Goal: Task Accomplishment & Management: Manage account settings

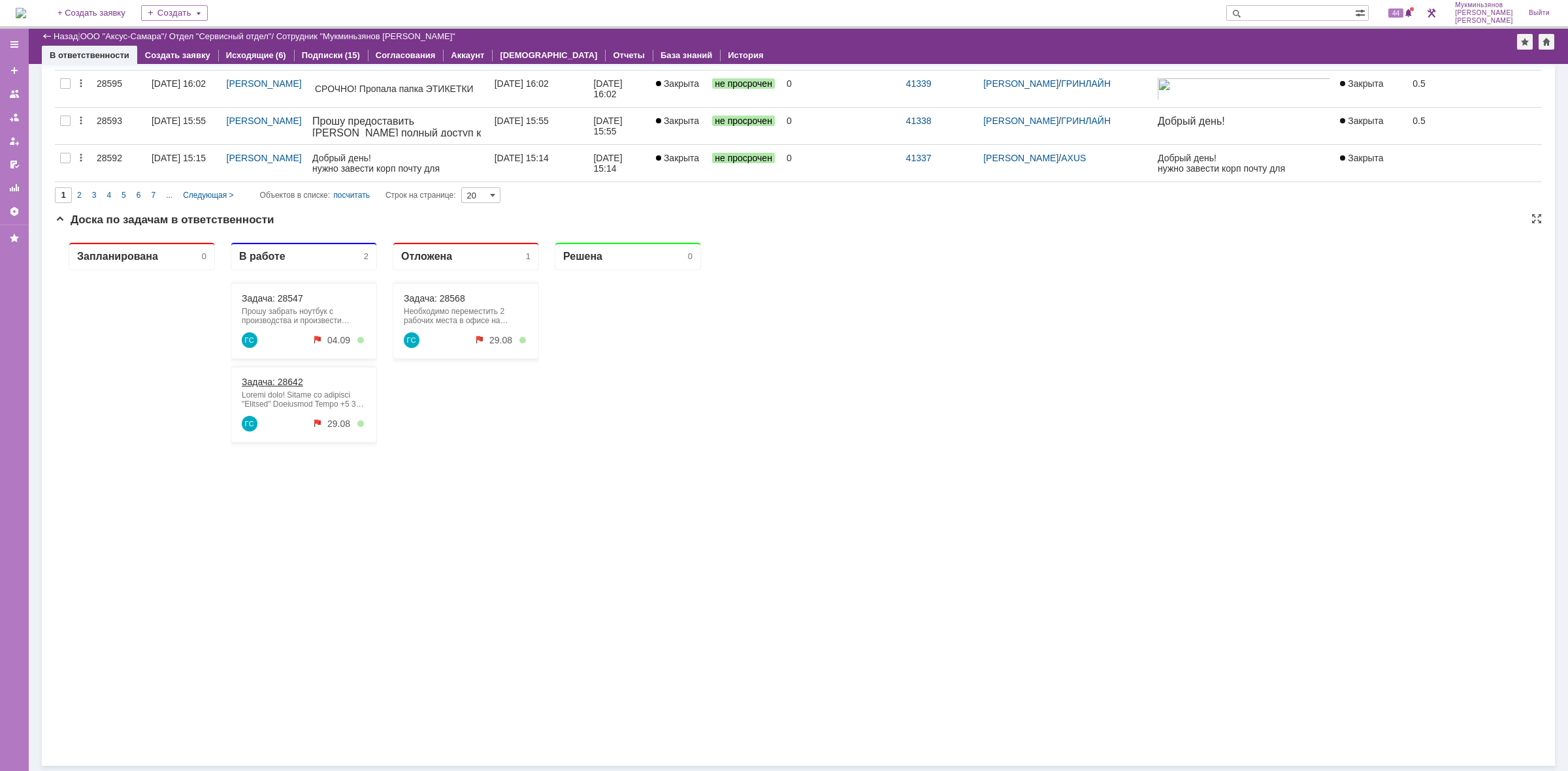
click at [295, 384] on link "Задача: 28642" at bounding box center [272, 381] width 62 height 10
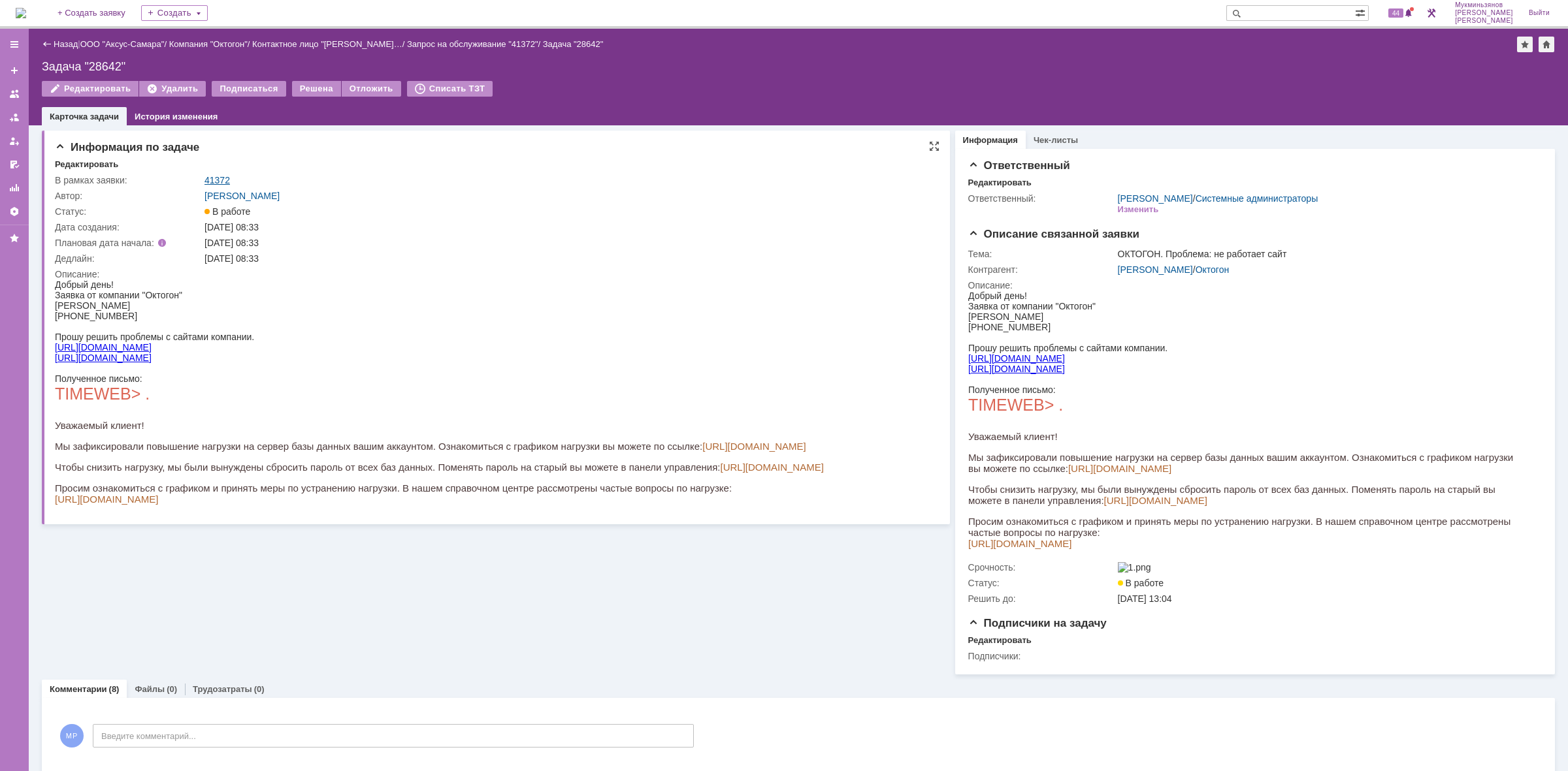
click at [226, 175] on link "41372" at bounding box center [217, 180] width 25 height 10
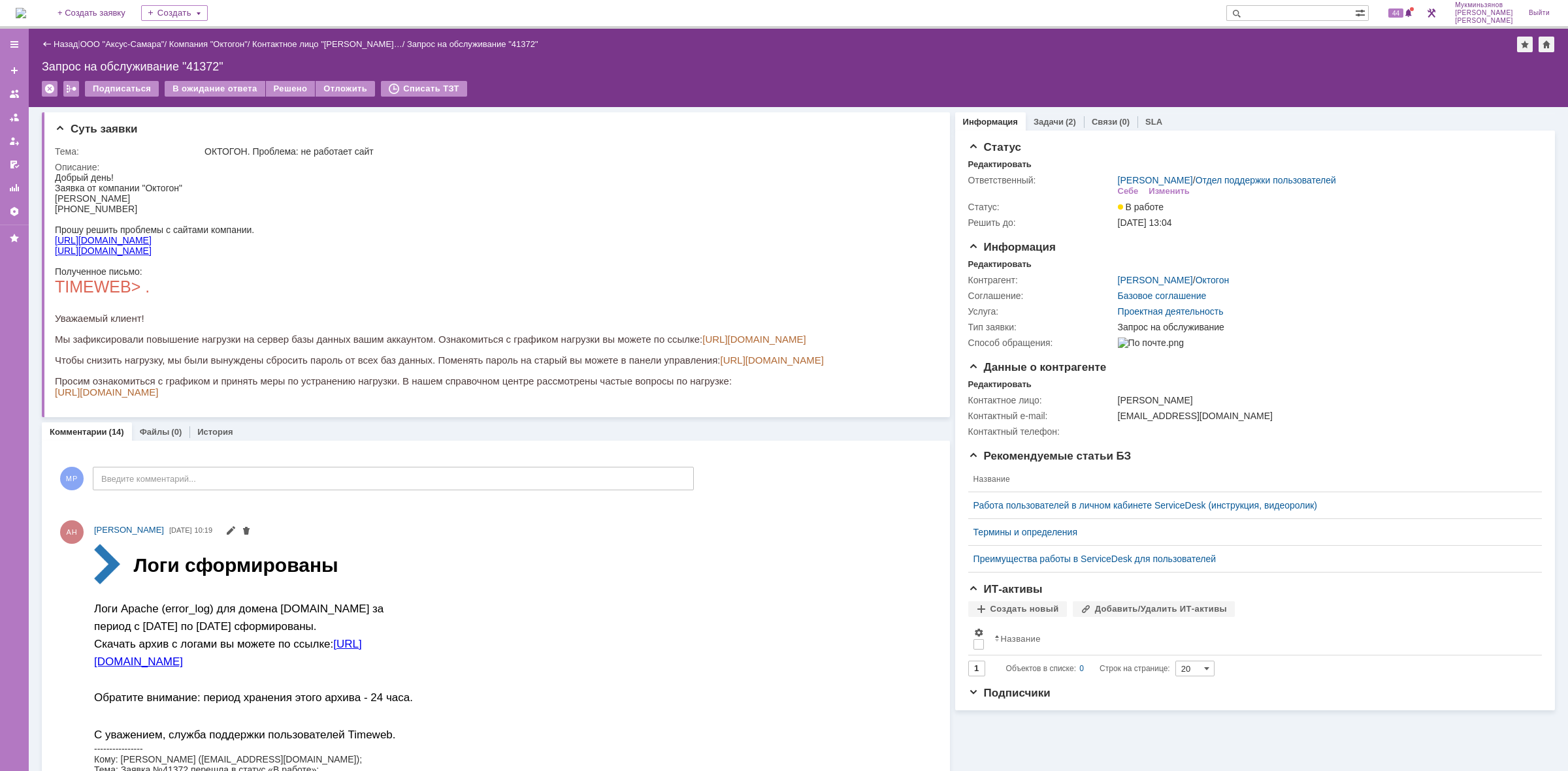
click at [26, 18] on img at bounding box center [21, 12] width 10 height 10
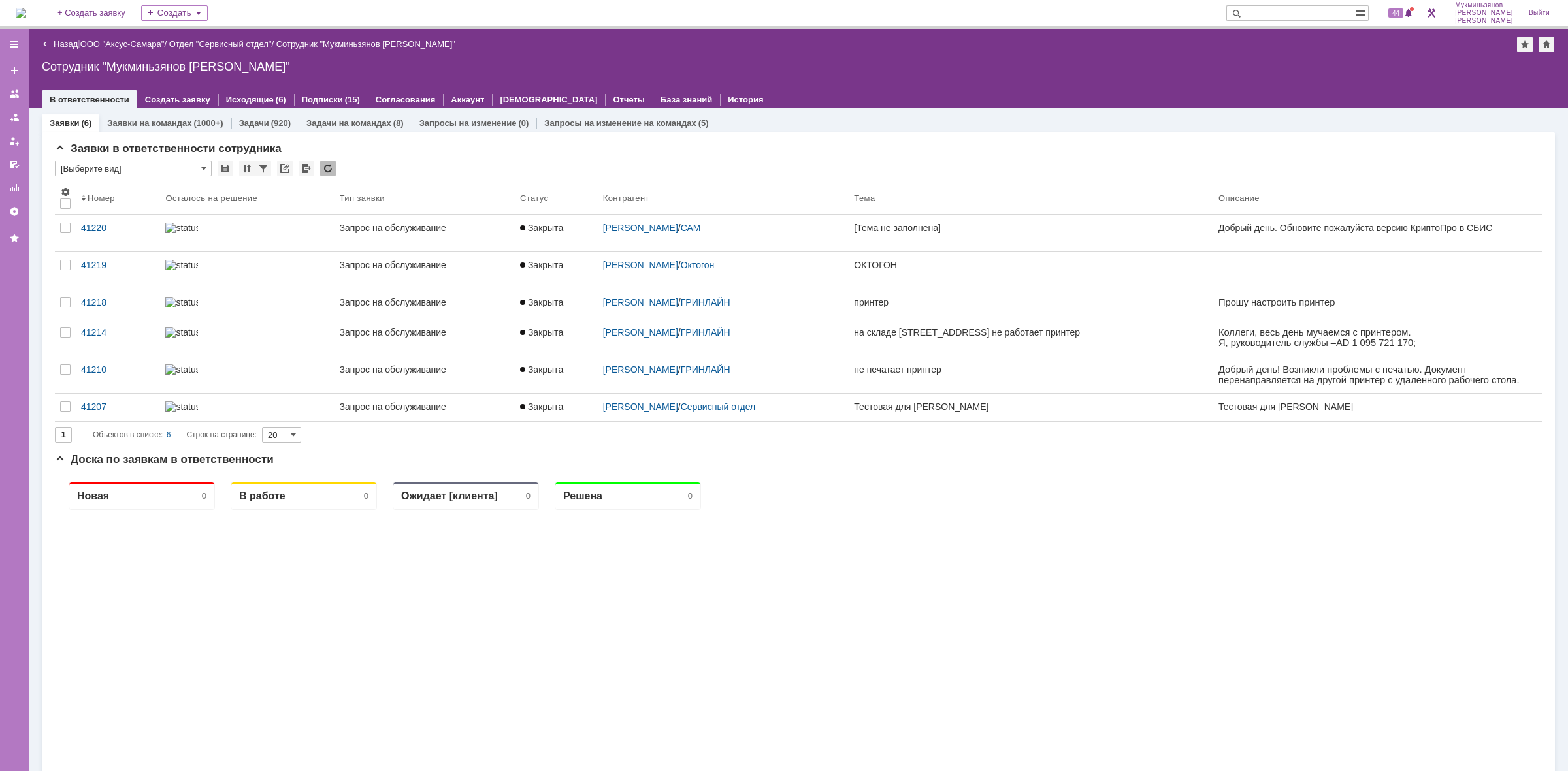
click at [263, 115] on div "Задачи (920)" at bounding box center [265, 123] width 67 height 19
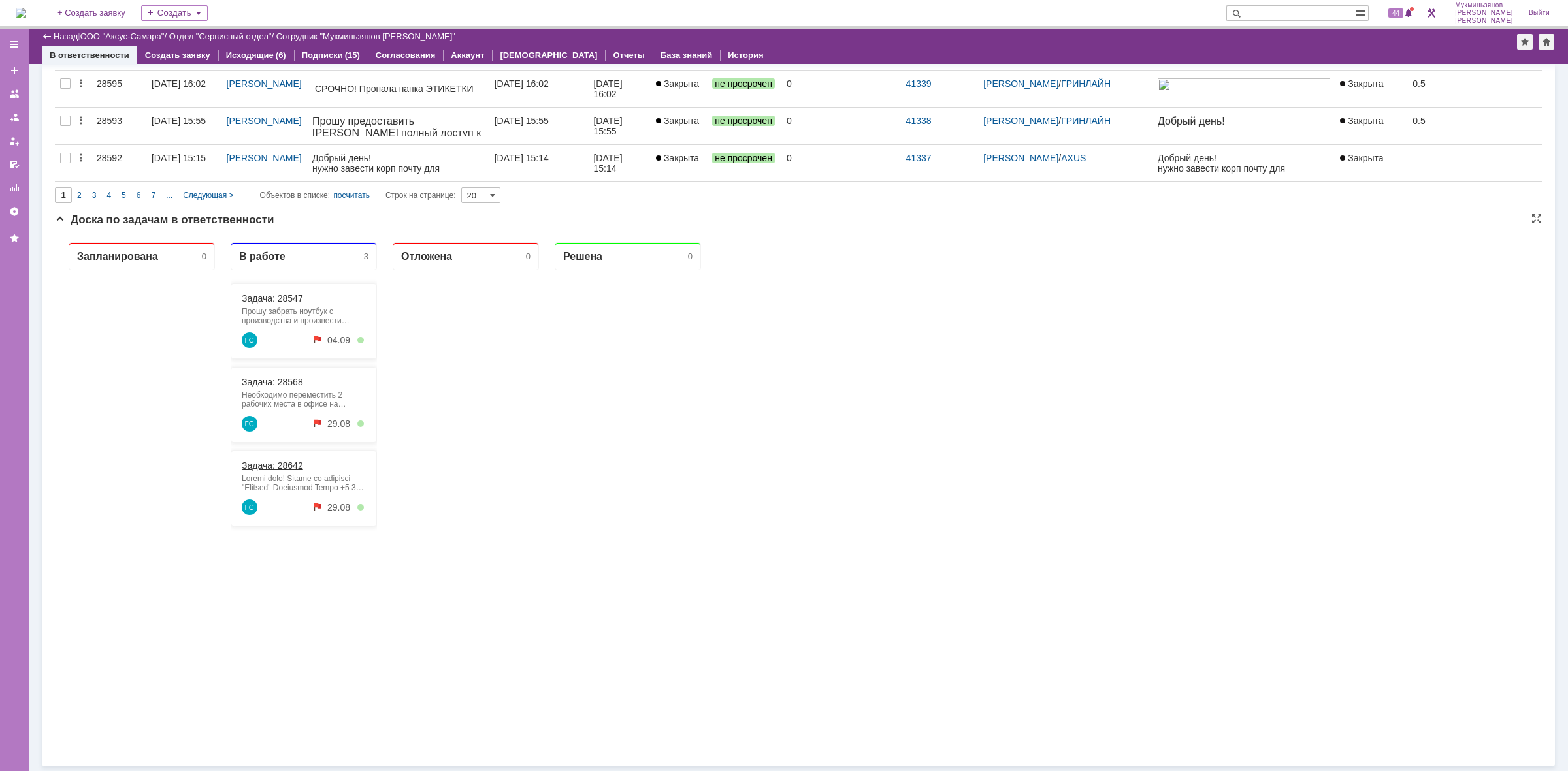
click at [294, 468] on link "Задача: 28642" at bounding box center [272, 465] width 62 height 10
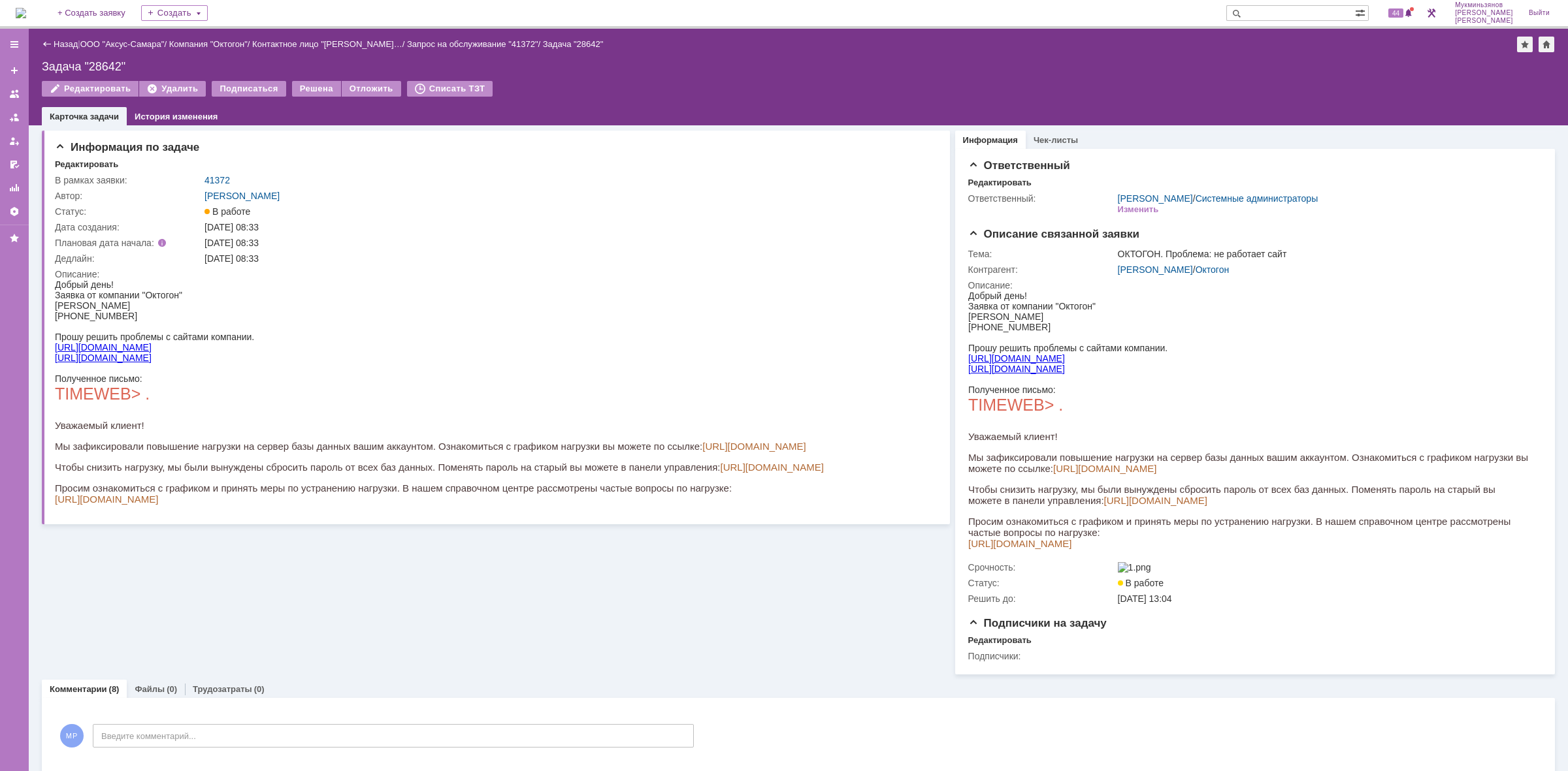
click at [26, 18] on img at bounding box center [21, 12] width 10 height 10
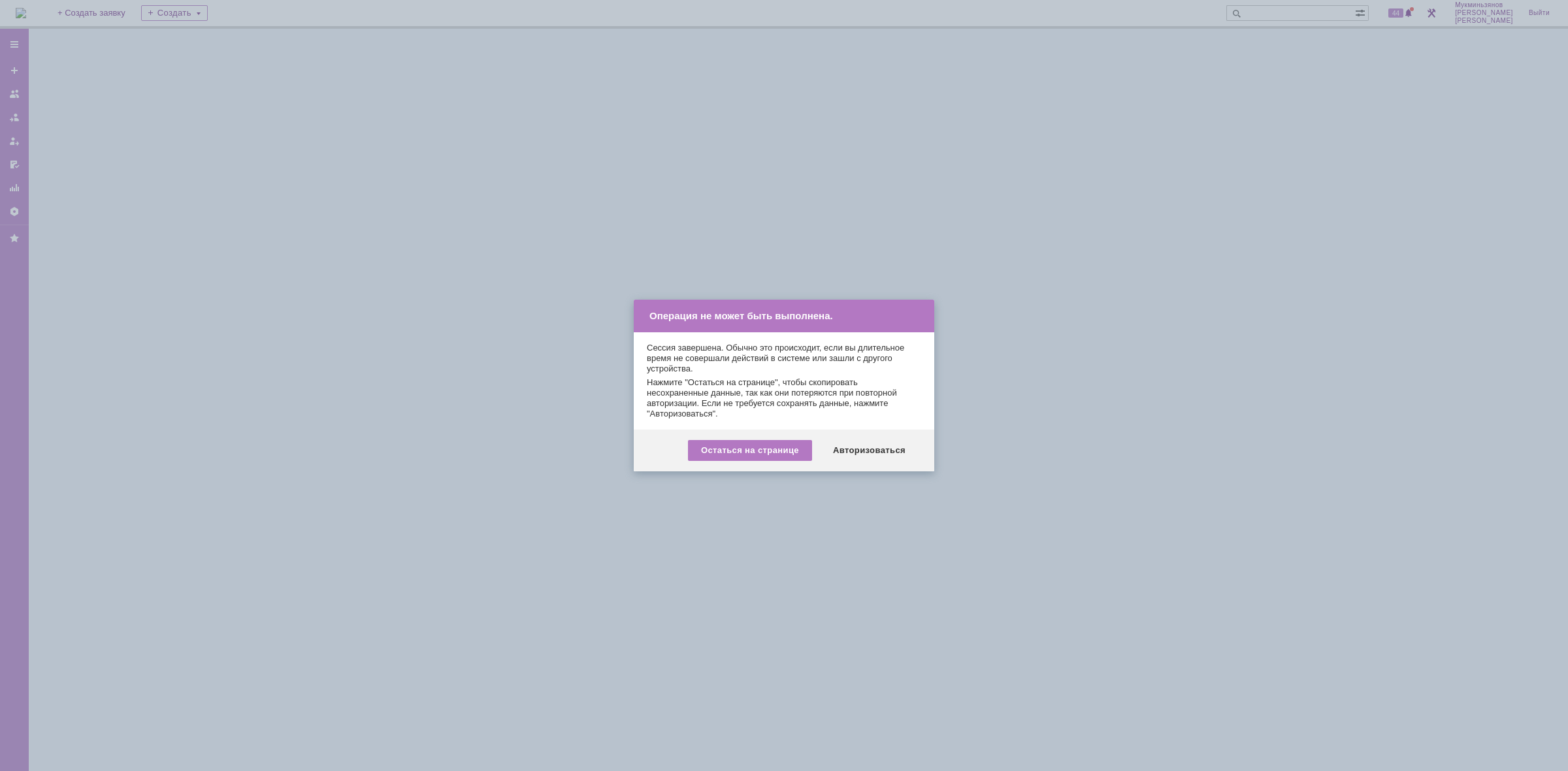
click at [879, 436] on div "Остаться на странице Авторизоваться" at bounding box center [784, 450] width 300 height 42
click at [879, 448] on div "Авторизоваться" at bounding box center [869, 450] width 98 height 21
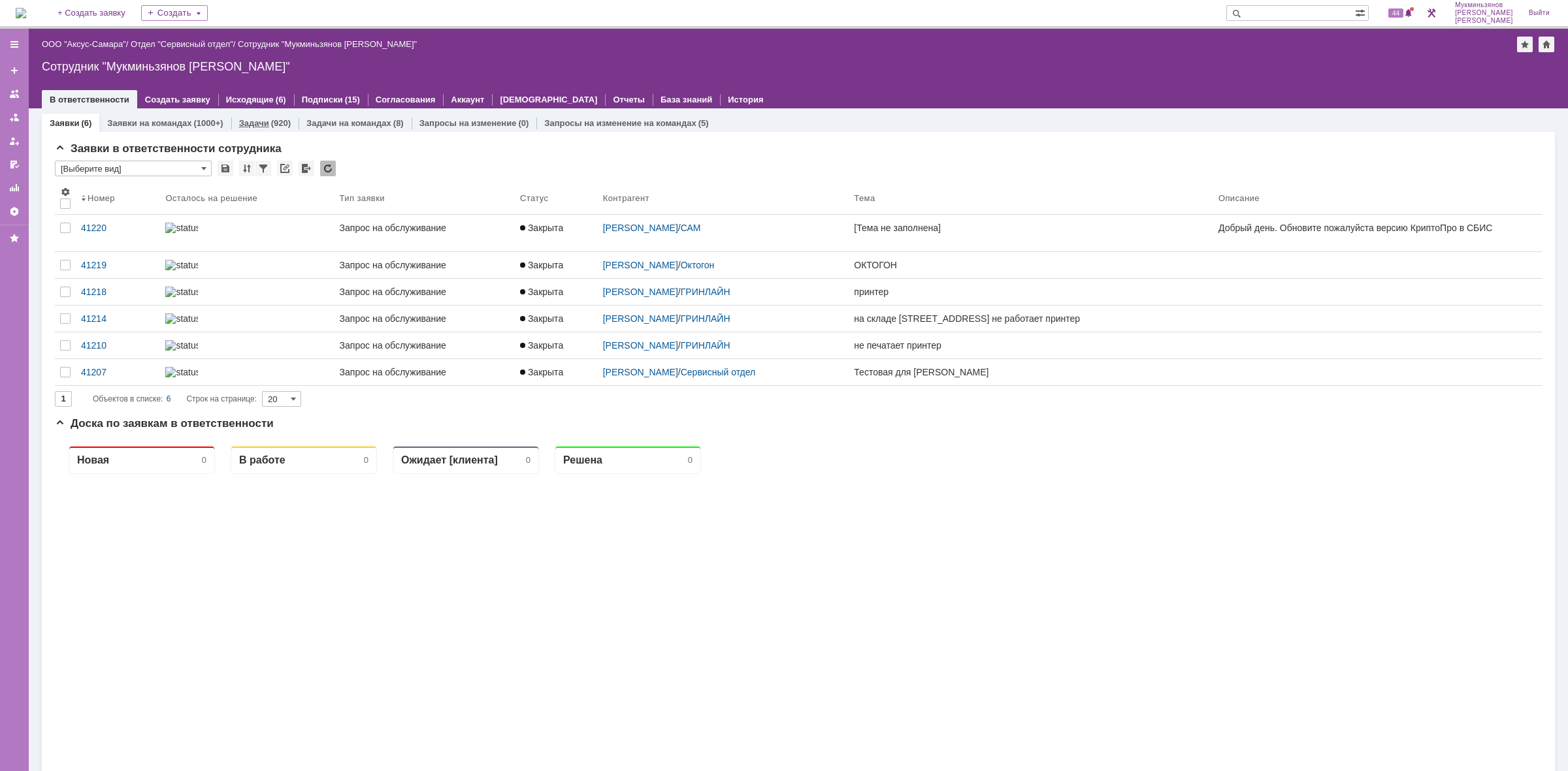
click at [255, 113] on div "Задачи (920)" at bounding box center [265, 123] width 67 height 19
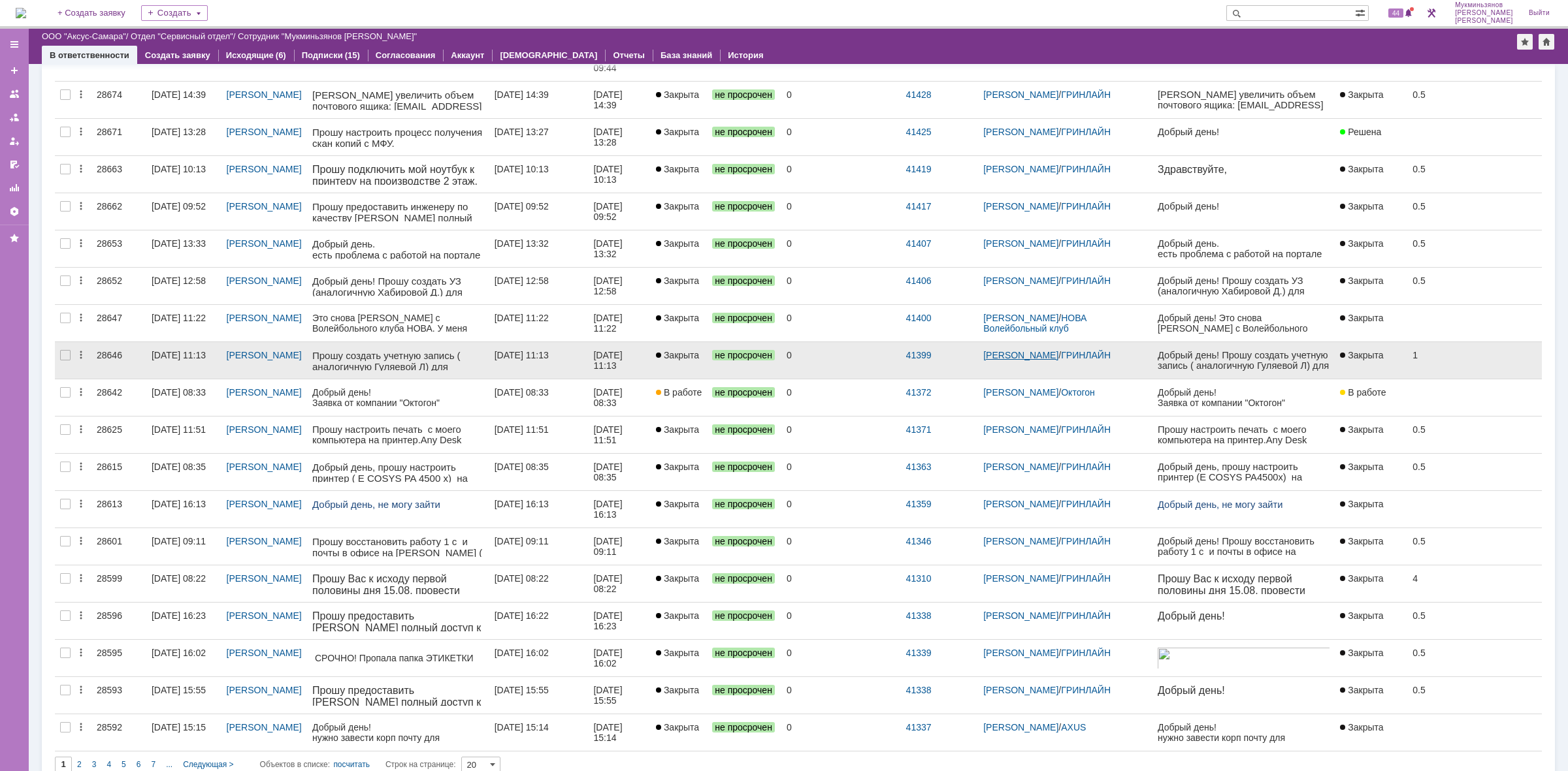
click at [1037, 360] on link "[PERSON_NAME]" at bounding box center [1021, 355] width 75 height 10
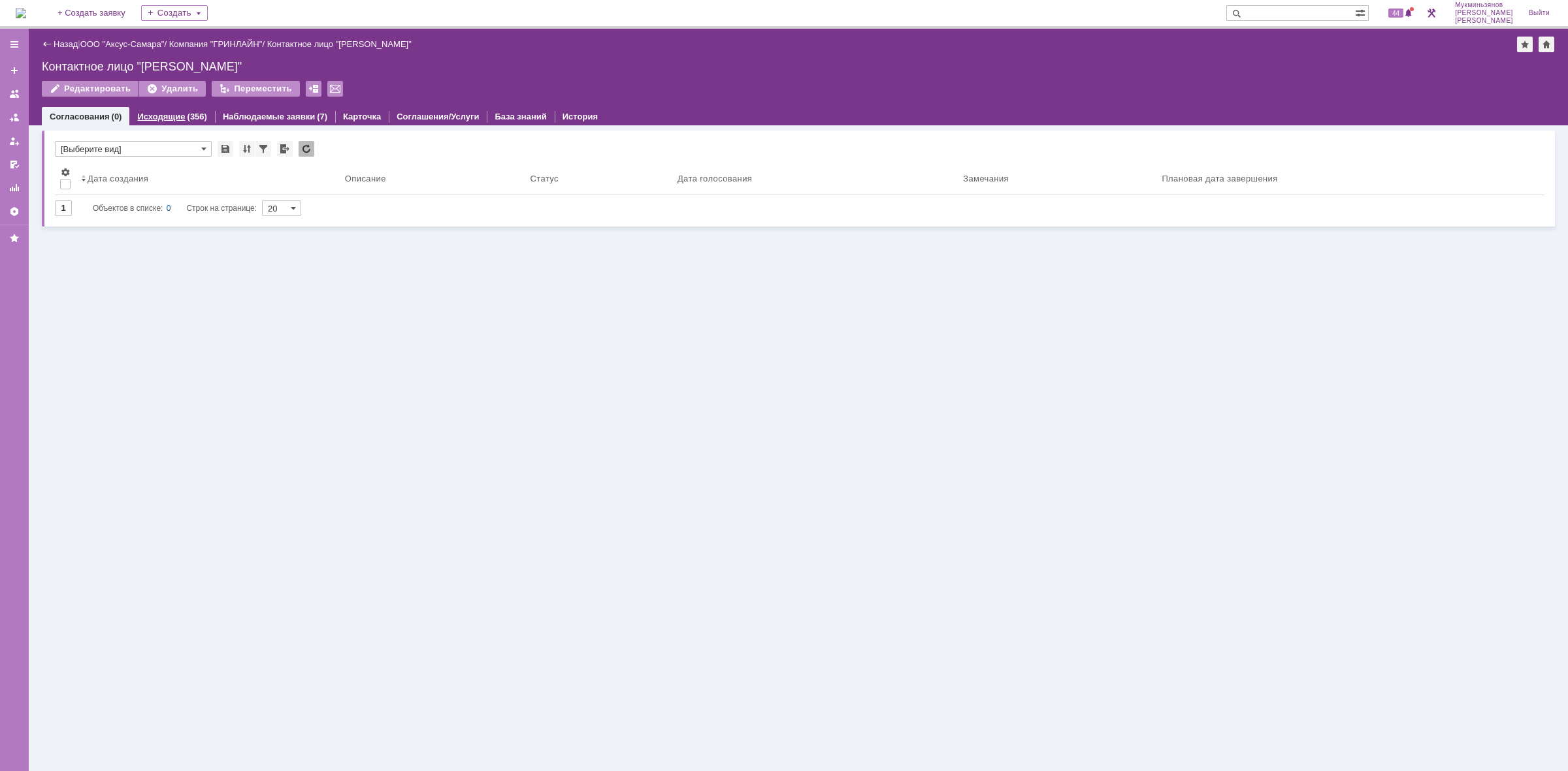
click at [170, 118] on link "Исходящие" at bounding box center [161, 116] width 48 height 10
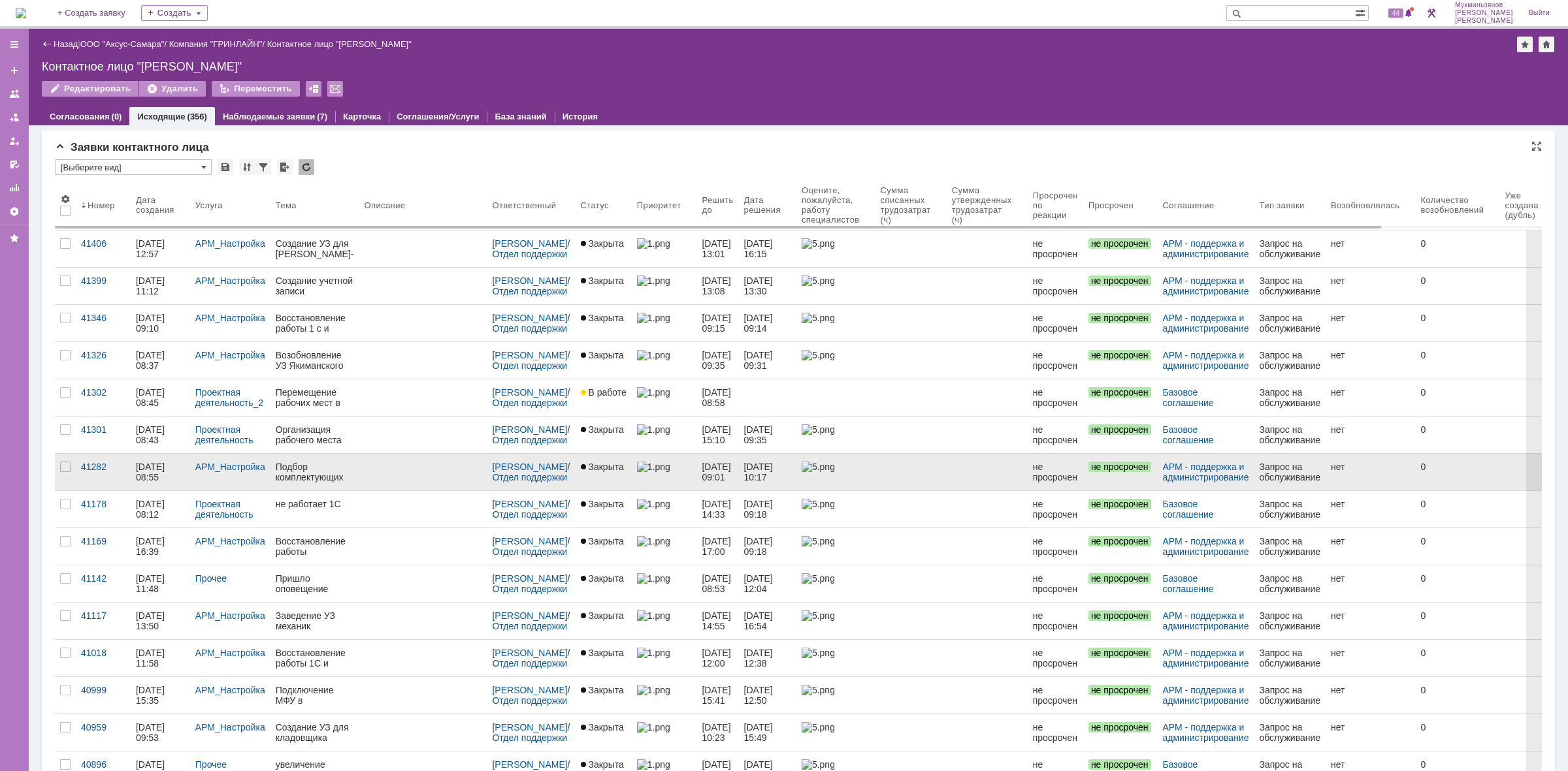
click at [444, 477] on link at bounding box center [422, 472] width 128 height 36
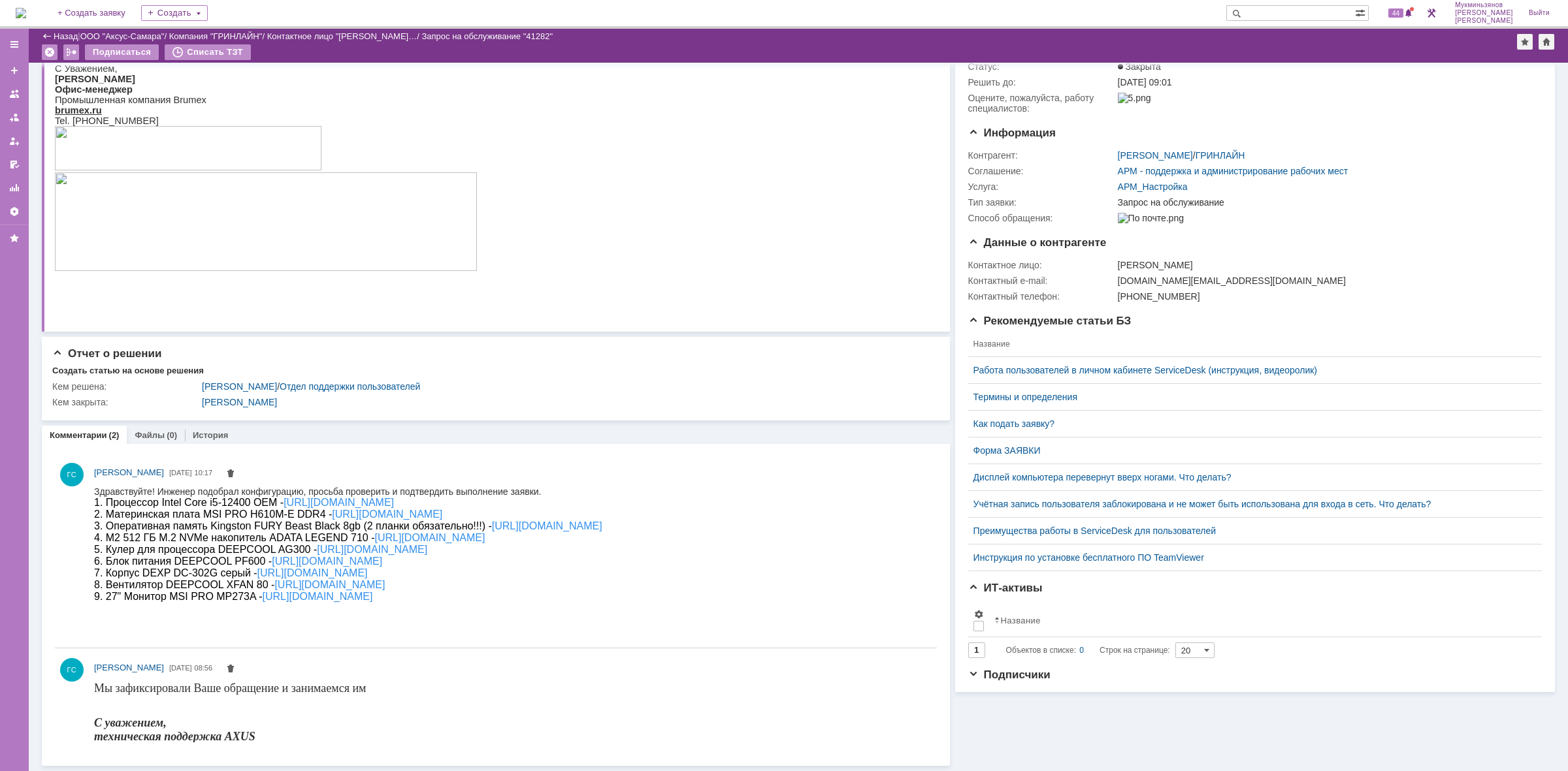
drag, startPoint x: 706, startPoint y: 628, endPoint x: 179, endPoint y: 981, distance: 634.3
click at [94, 496] on html "Здравствуйте! Инженер подобрал конфигурацию, просьба проверить и подтвердить вы…" at bounding box center [509, 544] width 829 height 116
copy body "Здравствуйте! Инженер подобрал конфигурацию, просьба проверить и подтвердить вы…"
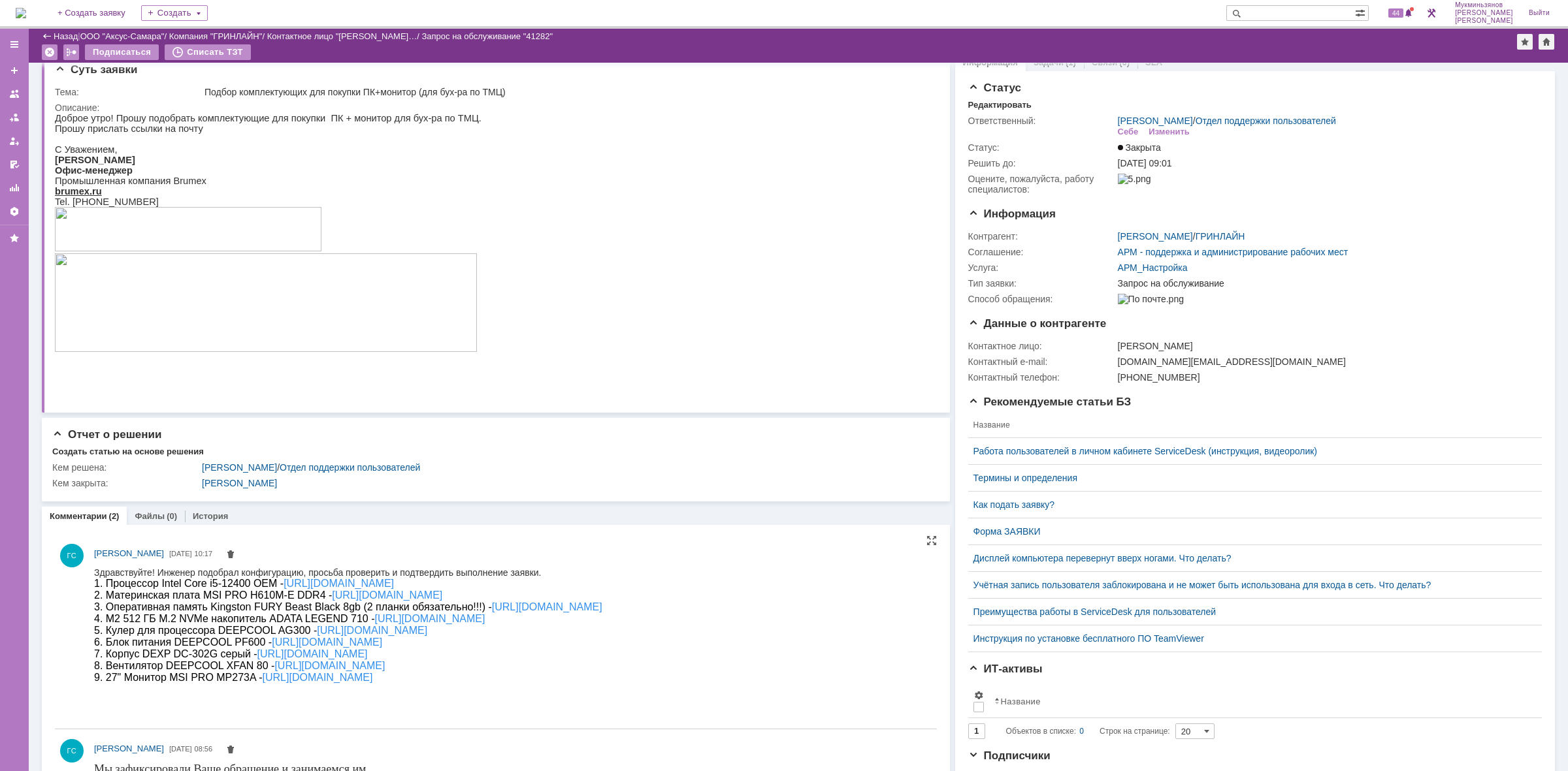
click at [602, 683] on div "1. Процессор Intel Core i5-12400 OEM - https://www.dns-shop.ru/product/d3c6a3f8…" at bounding box center [348, 630] width 508 height 106
drag, startPoint x: 762, startPoint y: 697, endPoint x: 96, endPoint y: 589, distance: 674.7
click at [96, 589] on div "1. Процессор Intel Core i5-12400 OEM - https://www.dns-shop.ru/product/d3c6a3f8…" at bounding box center [348, 630] width 508 height 106
copy div "1. Процессор Intel Core i5-12400 OEM - https://www.dns-shop.ru/product/d3c6a3f8…"
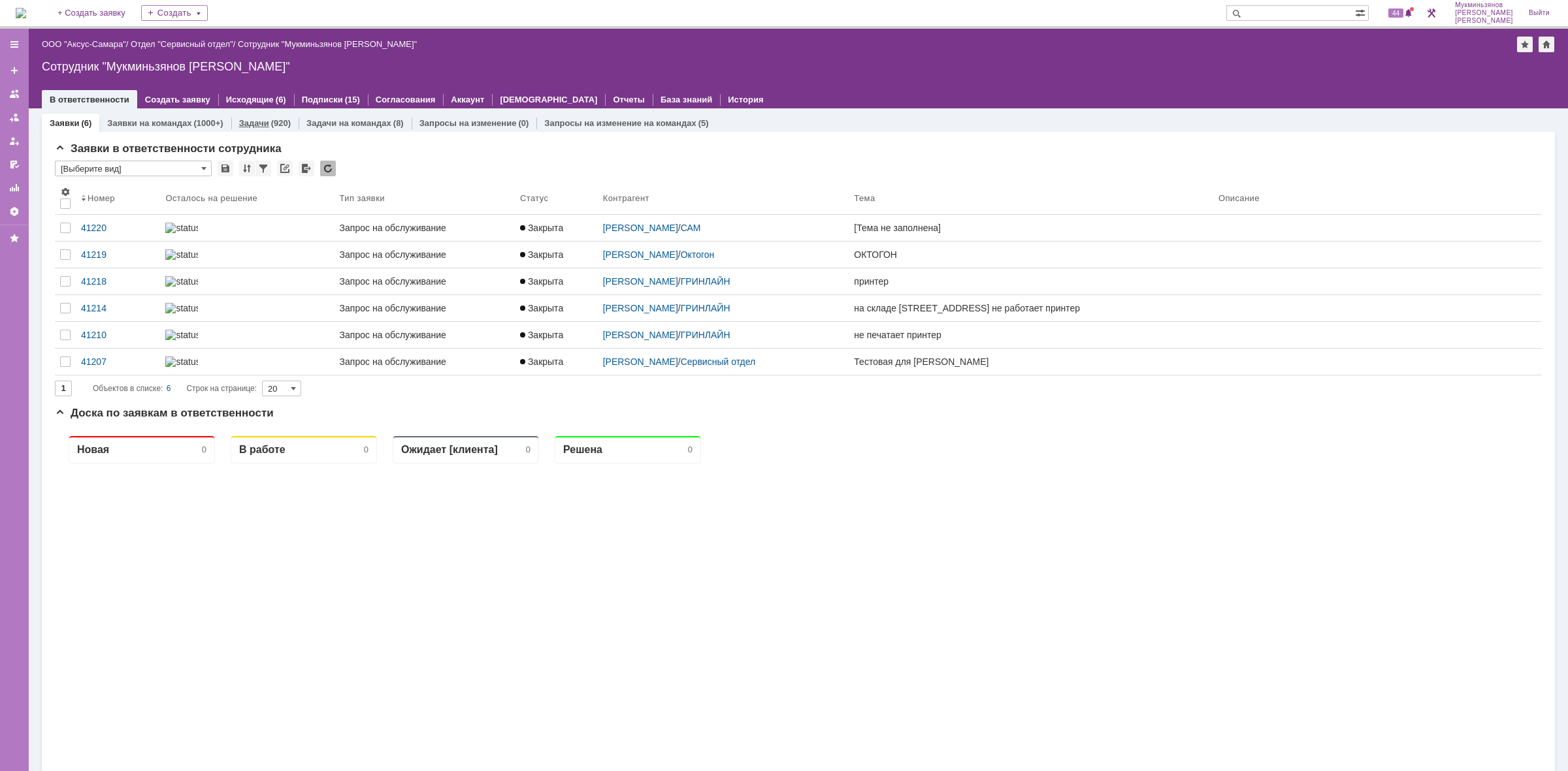
click at [279, 127] on div "Задачи (920)" at bounding box center [265, 123] width 67 height 19
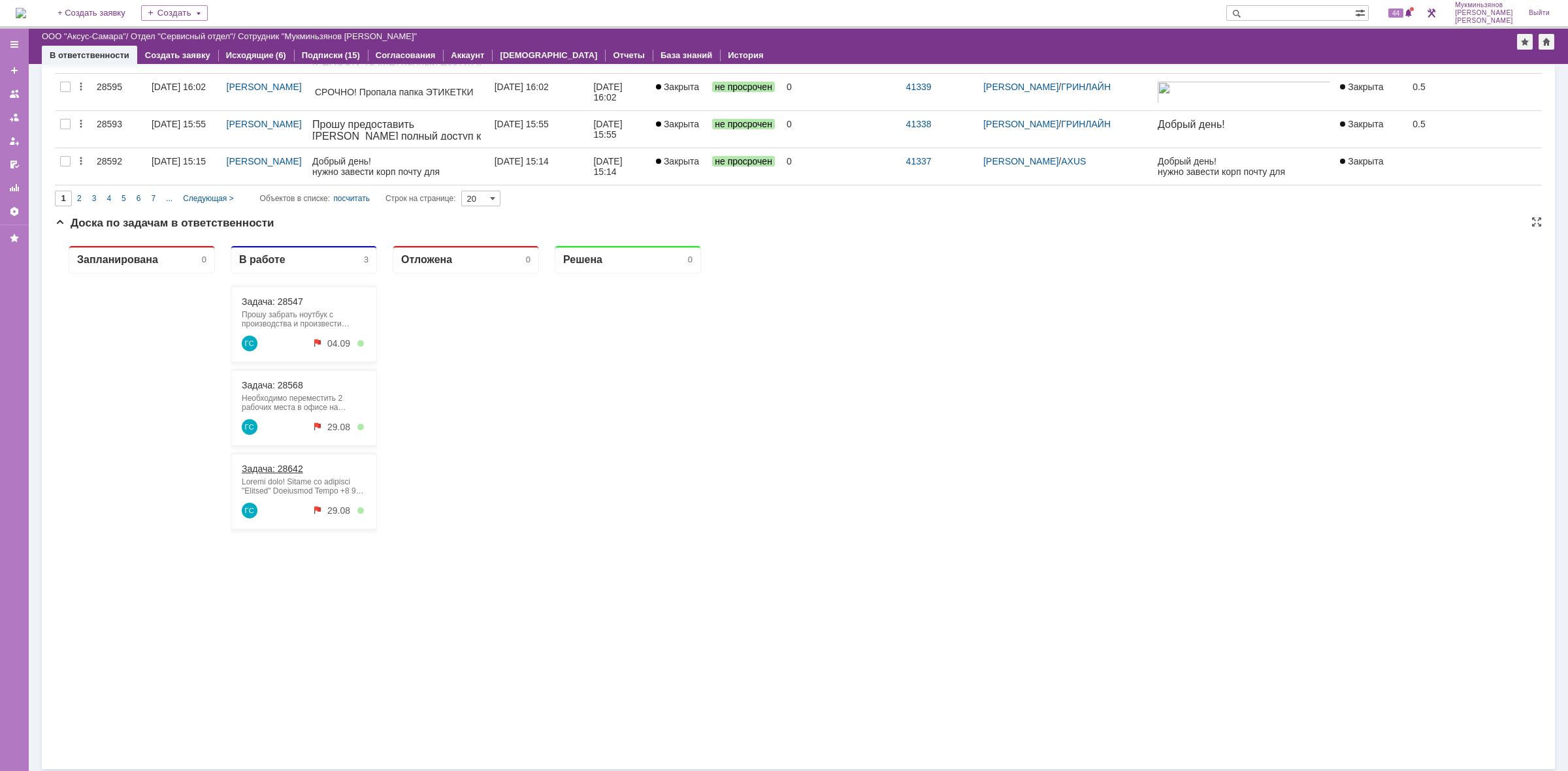
scroll to position [735, 0]
click at [299, 465] on link "Задача: 28642" at bounding box center [272, 465] width 62 height 10
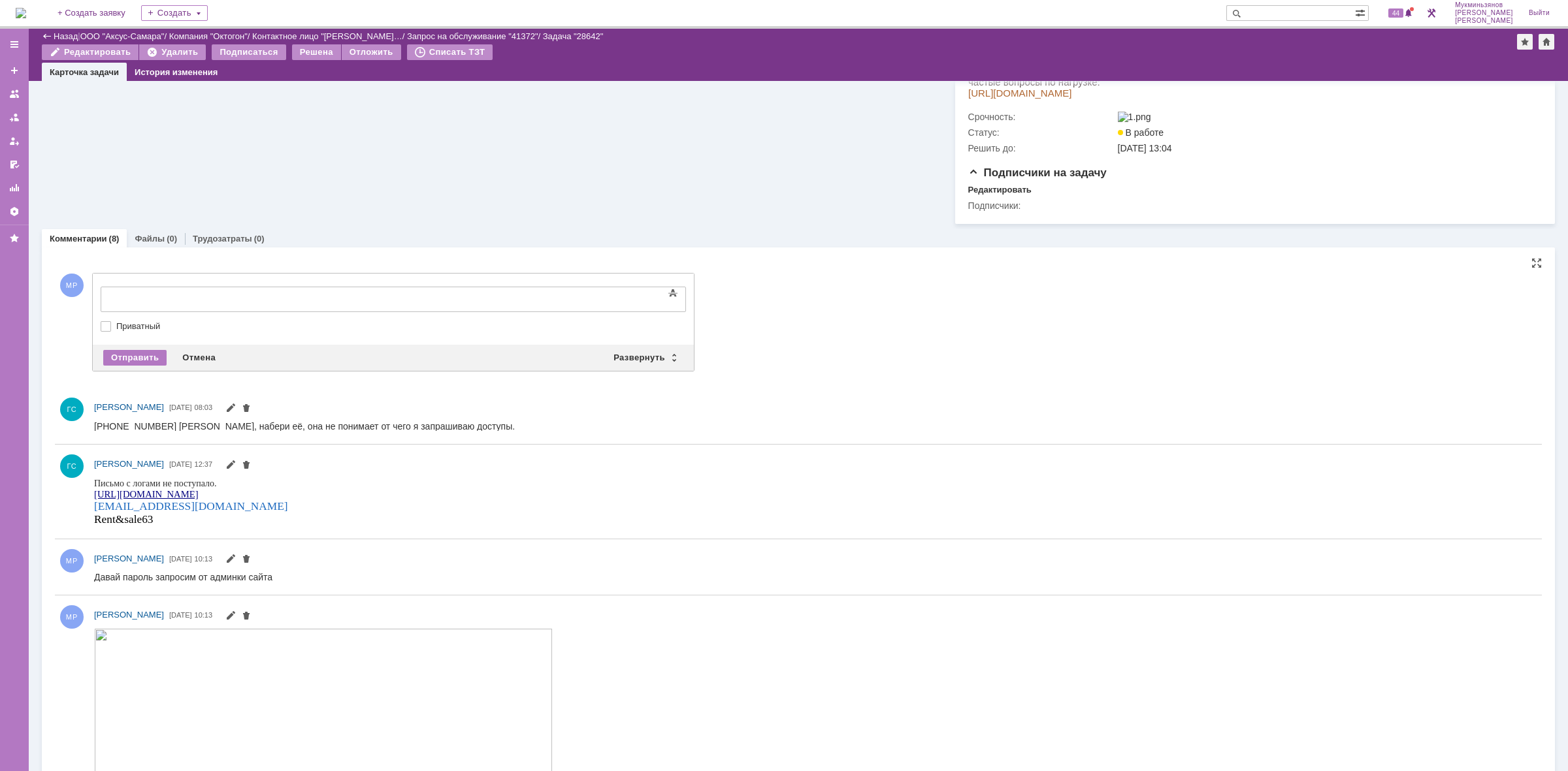
click at [288, 288] on body at bounding box center [207, 298] width 196 height 22
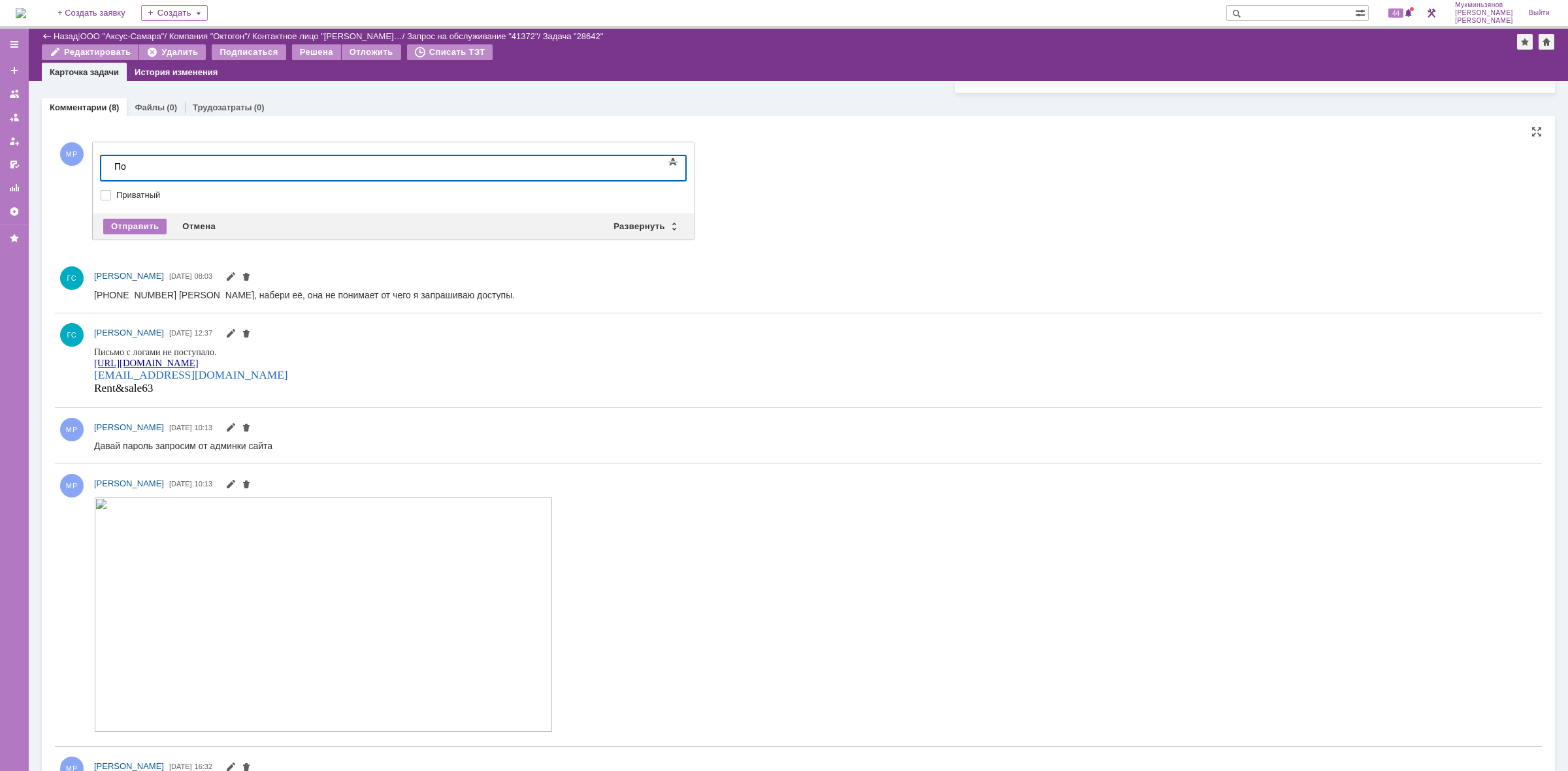
scroll to position [490, 0]
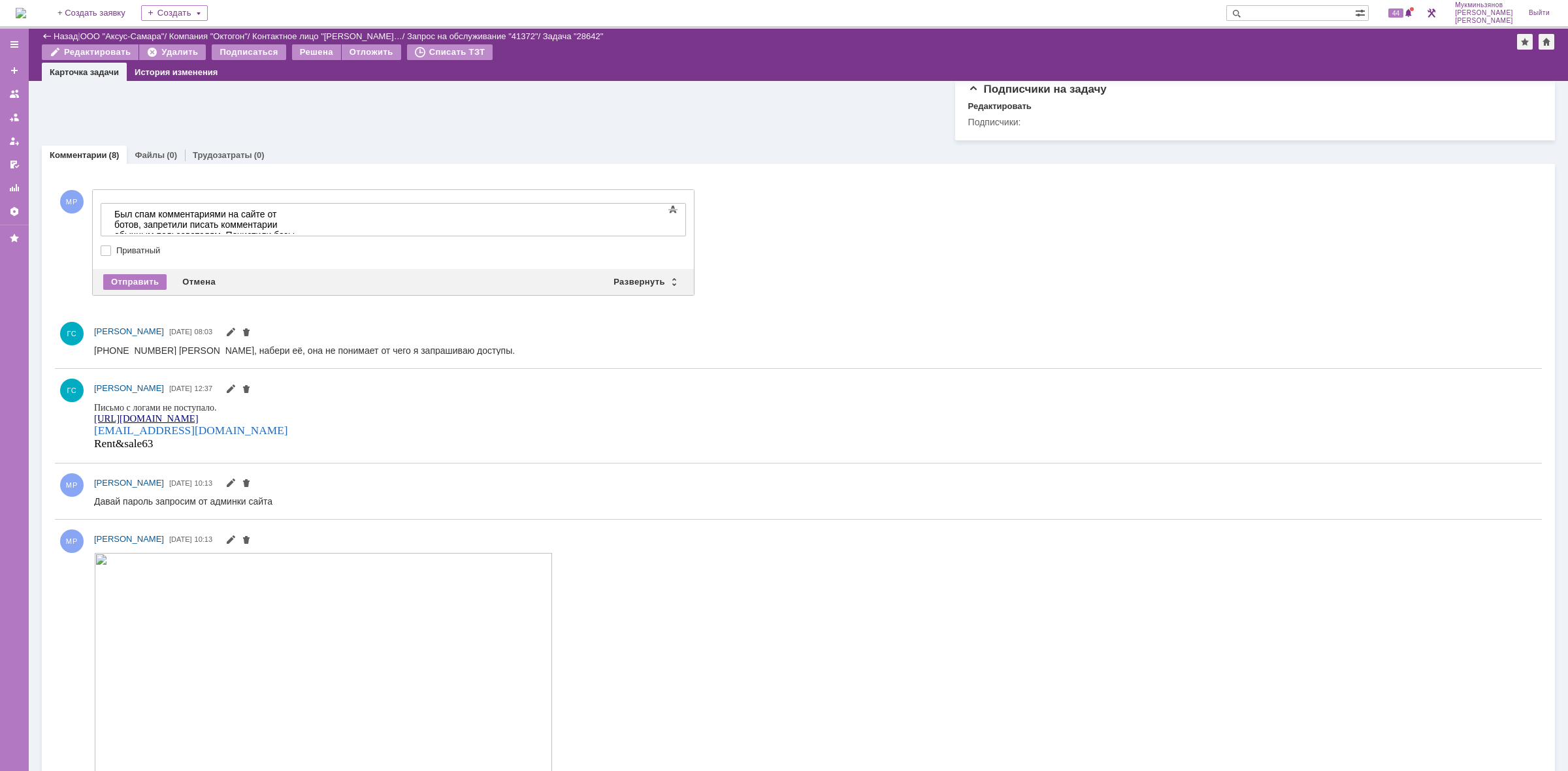
click at [300, 224] on div "​Был спам комментариями на сайте от ботов, запретили писать комментарии обычным…" at bounding box center [207, 235] width 185 height 52
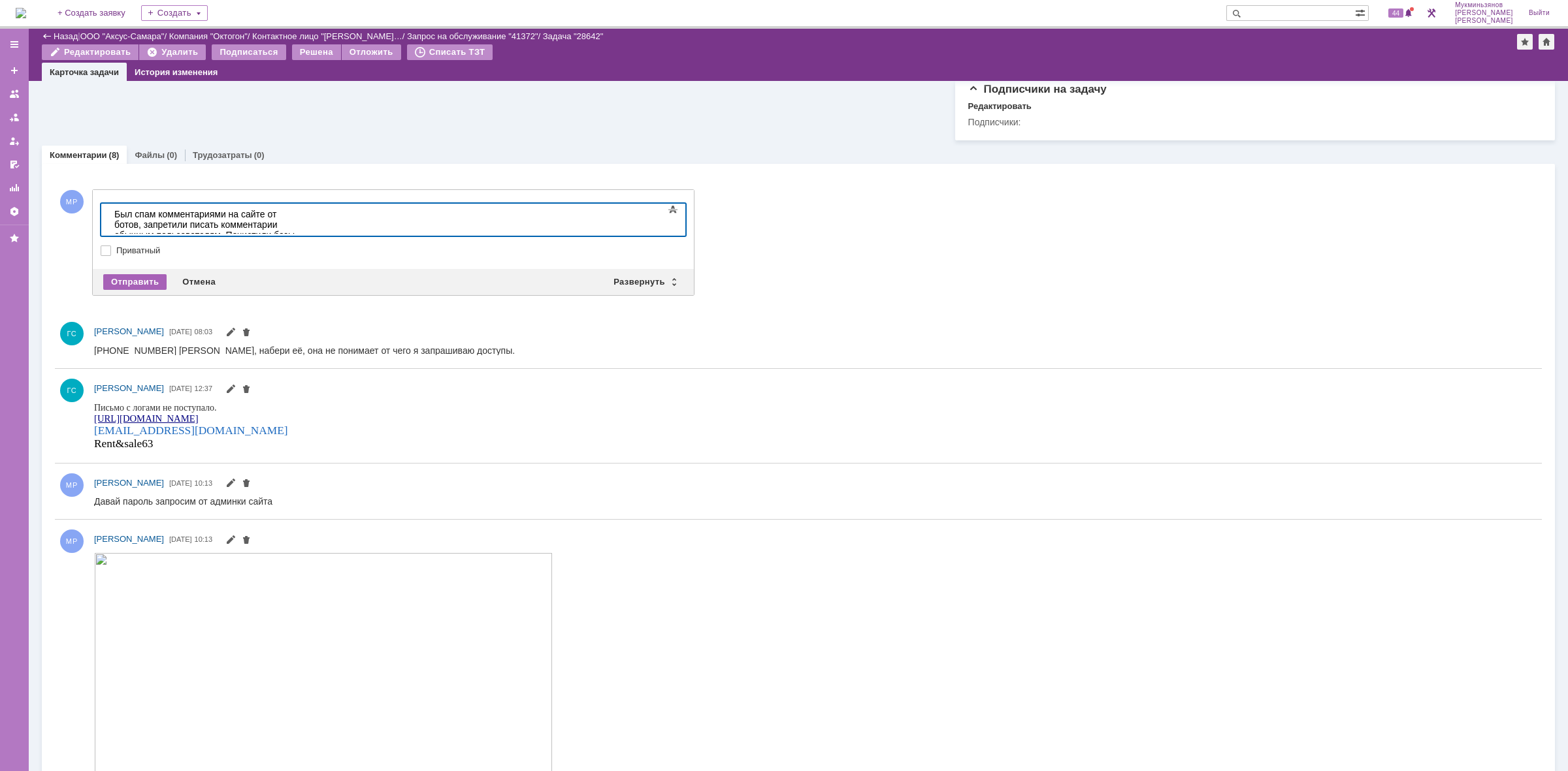
click at [148, 282] on div "Отправить" at bounding box center [135, 282] width 64 height 16
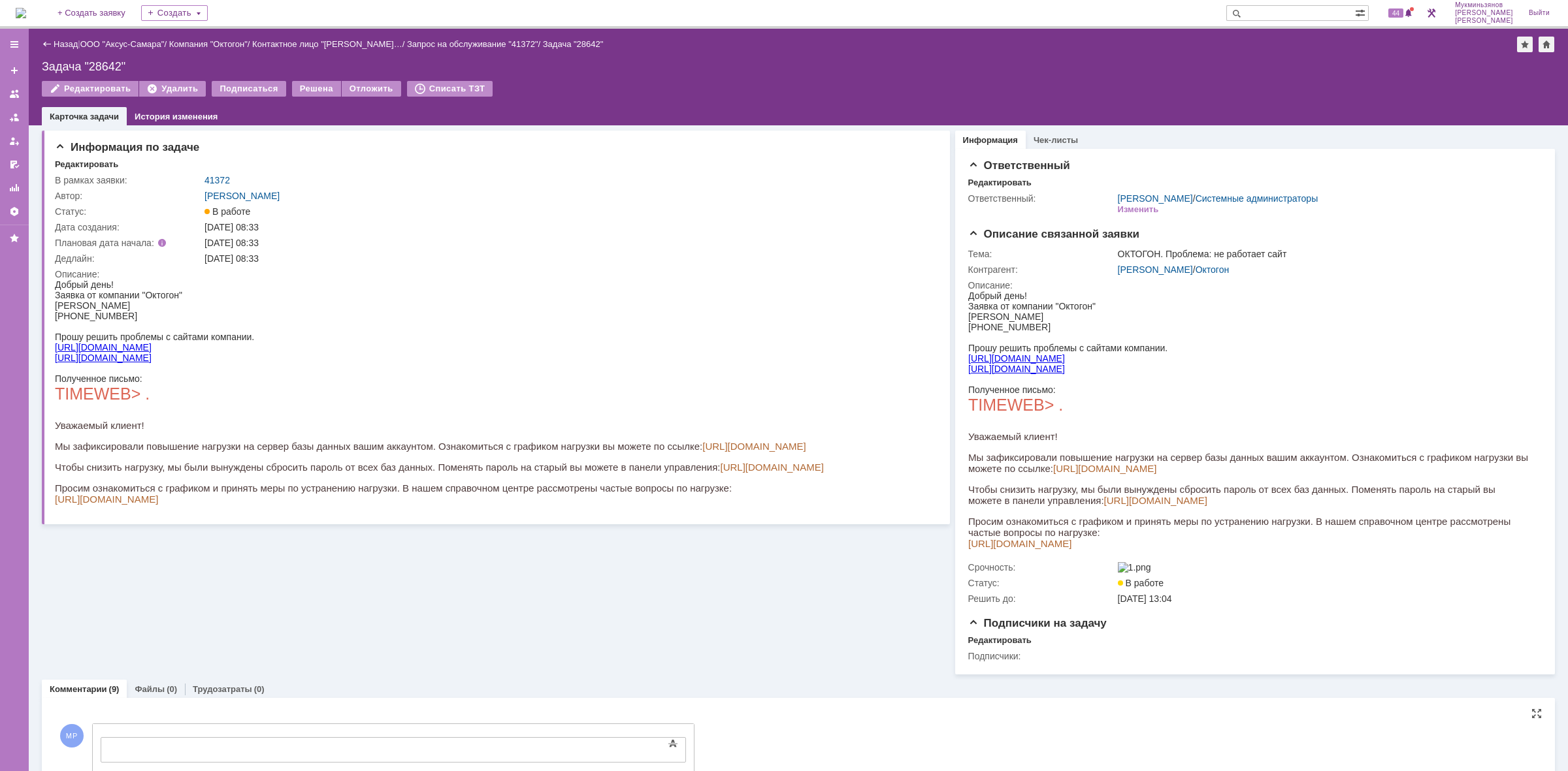
scroll to position [0, 0]
click at [305, 738] on body at bounding box center [207, 749] width 196 height 22
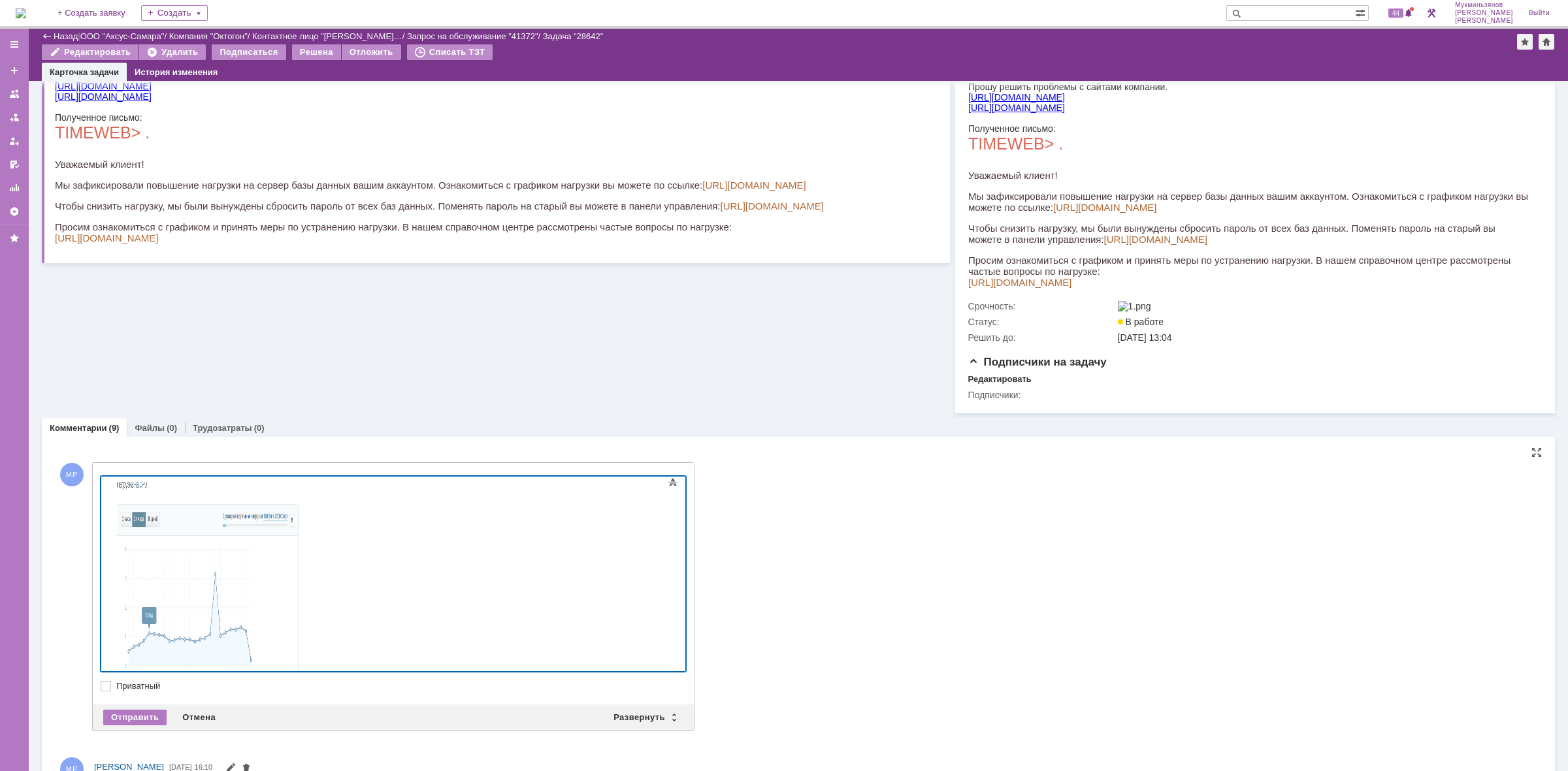
click at [101, 504] on div at bounding box center [393, 573] width 585 height 196
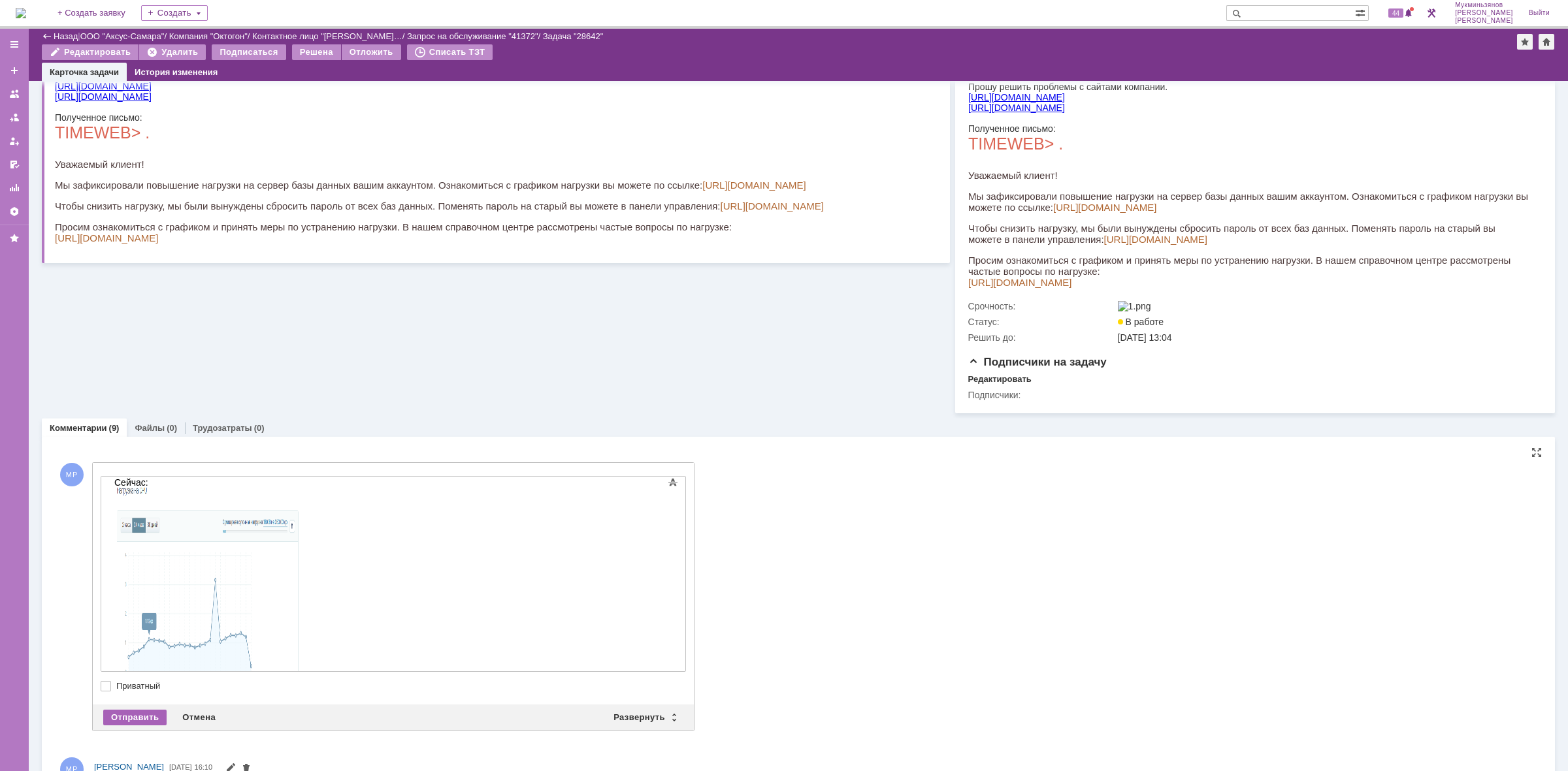
click at [145, 725] on div "Отправить" at bounding box center [135, 717] width 64 height 16
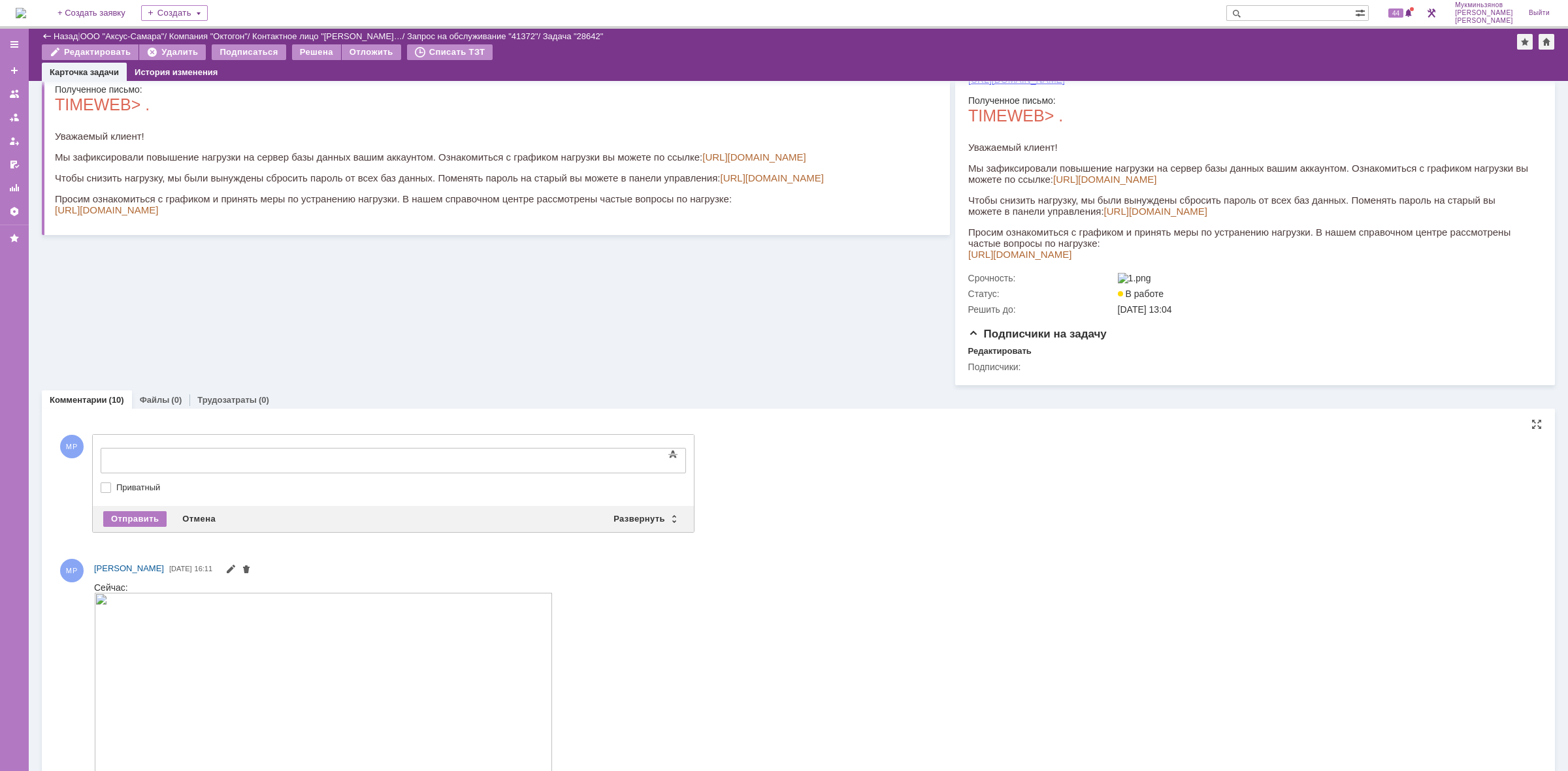
scroll to position [0, 0]
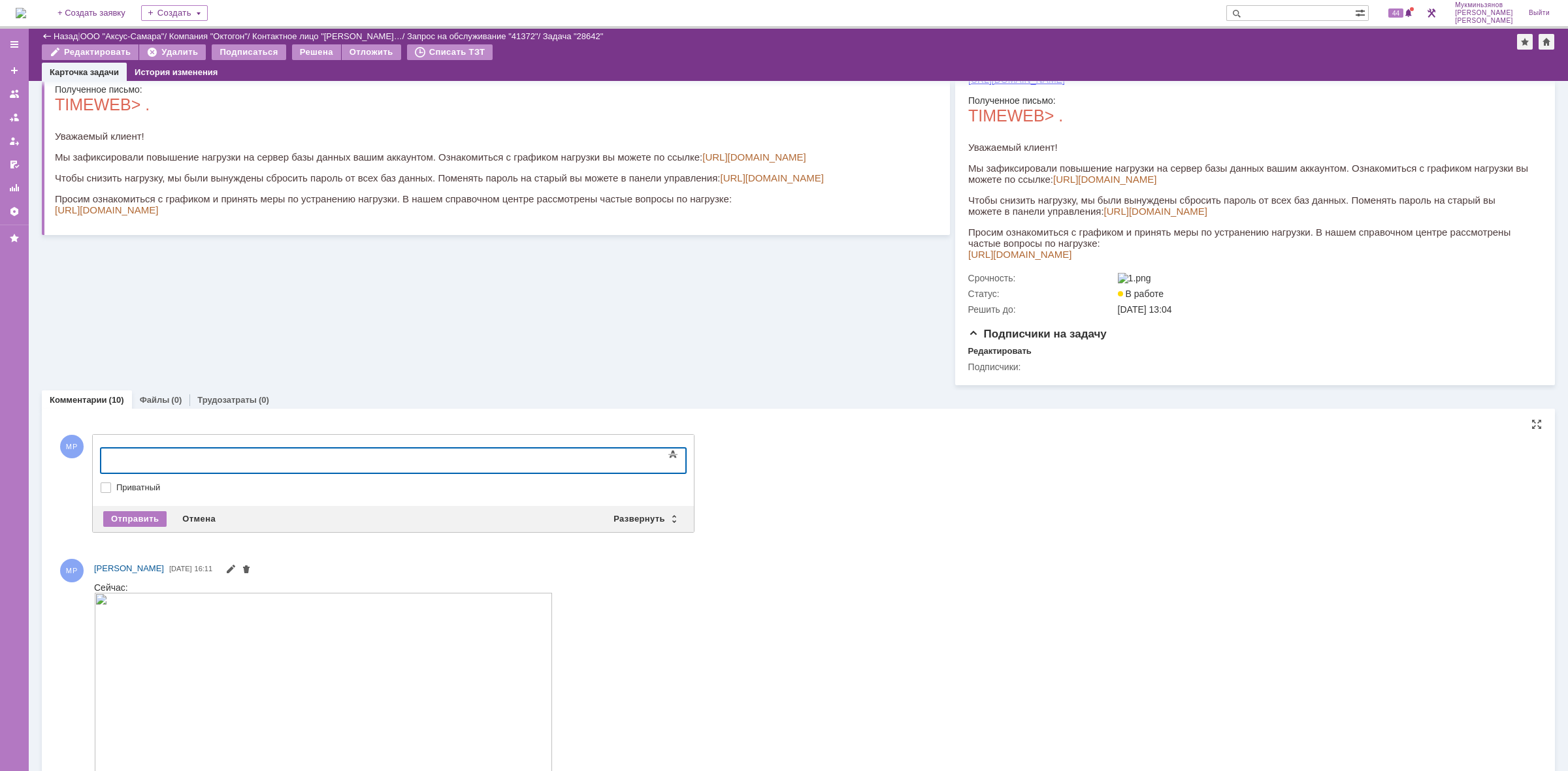
drag, startPoint x: 289, startPoint y: 453, endPoint x: 391, endPoint y: 901, distance: 459.5
click at [289, 454] on div at bounding box center [207, 459] width 185 height 10
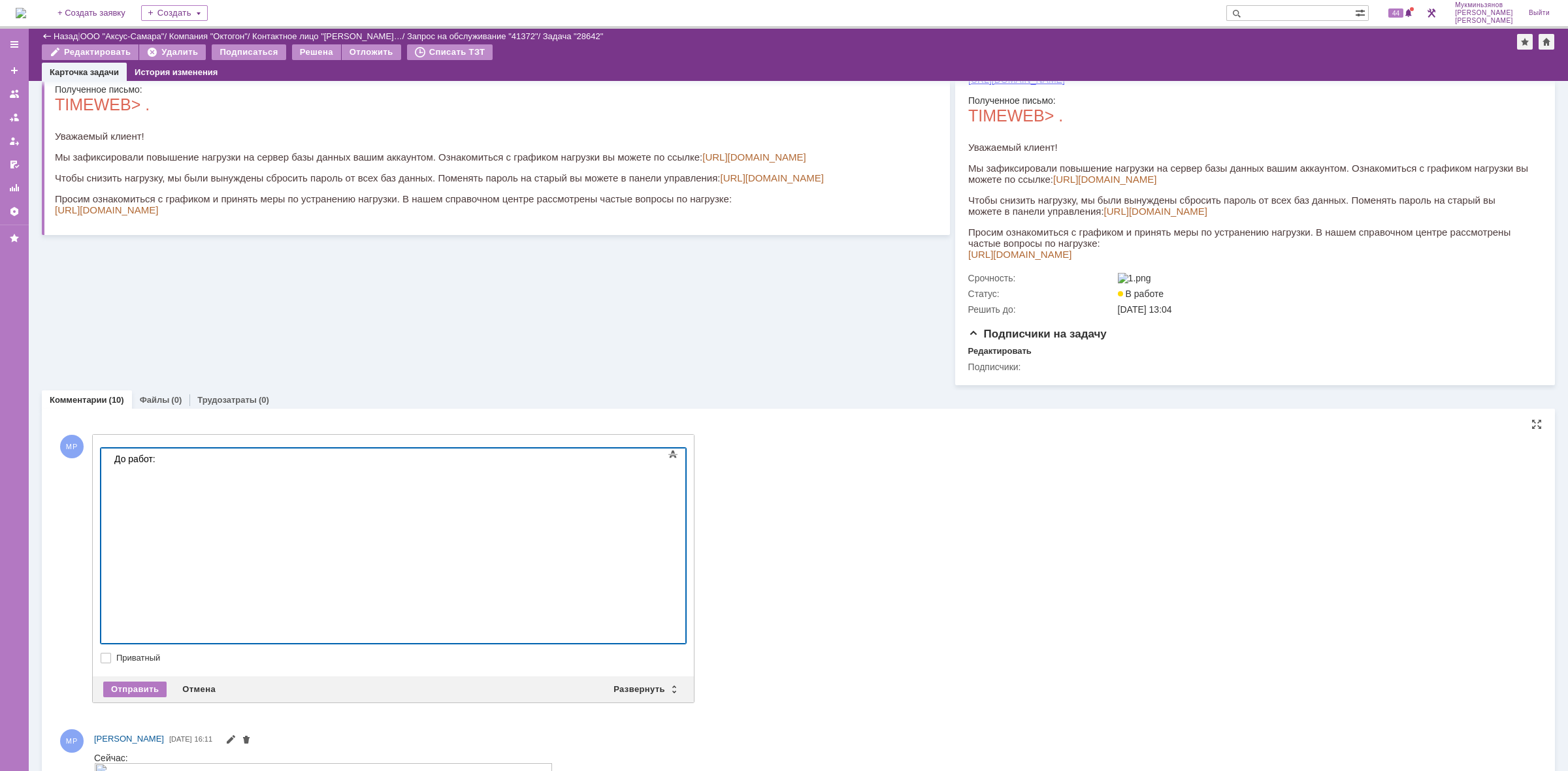
scroll to position [1, 0]
click at [300, 553] on div "До работ:" at bounding box center [207, 502] width 185 height 100
click at [154, 451] on body "До работ:" at bounding box center [207, 508] width 196 height 122
click at [172, 455] on div "До работ нагрзука превышала максимально допустимую более чем в 10 раз из-за ата…" at bounding box center [207, 518] width 185 height 132
click at [175, 455] on div "До работ нагрзука превышала максимально допустимую более чем в 10 раз из-за ата…" at bounding box center [207, 518] width 185 height 132
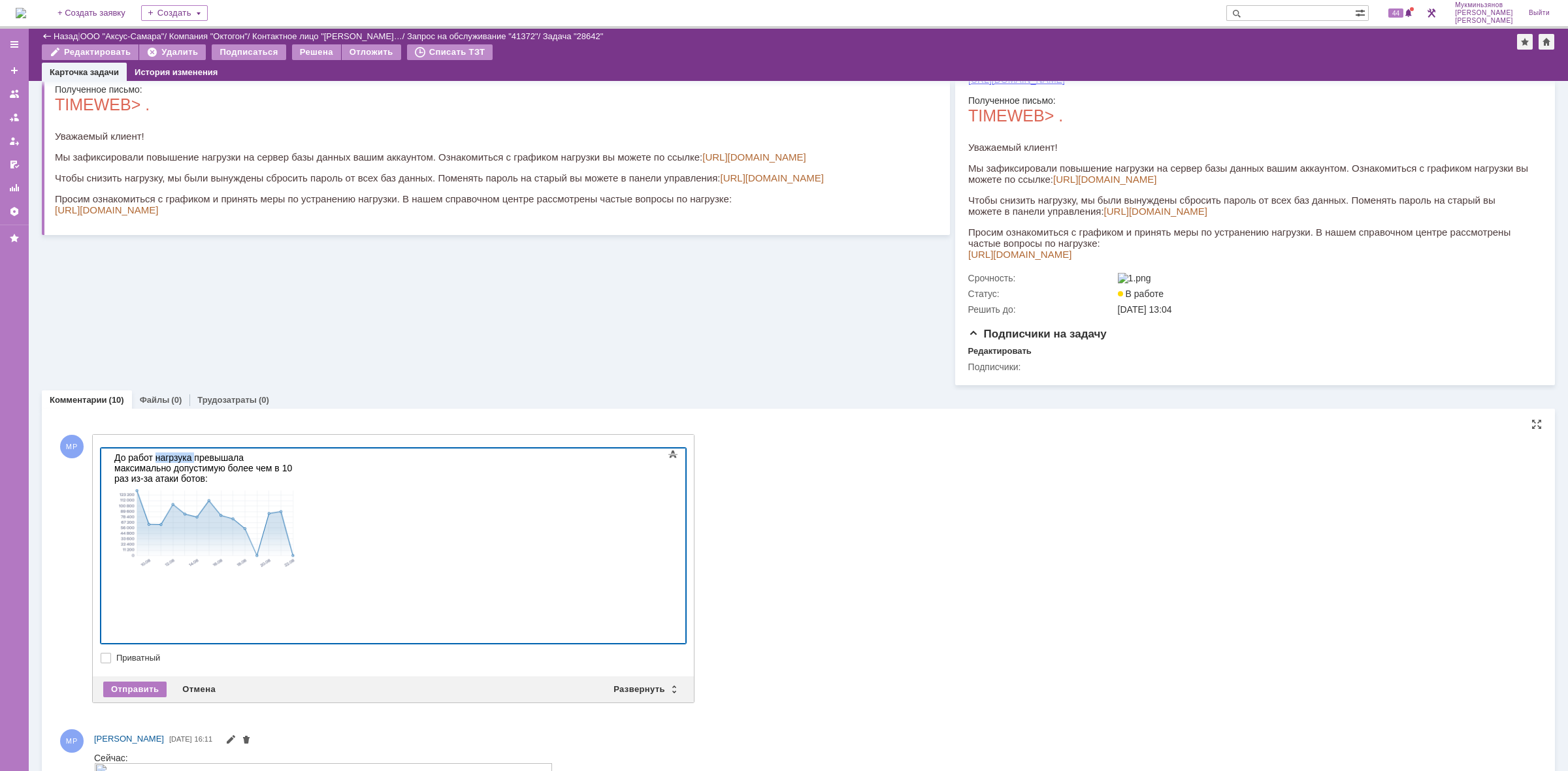
click at [176, 455] on div "До работ нагрзука превышала максимально допустимую более чем в 10 раз из-за ата…" at bounding box center [207, 518] width 185 height 132
click at [181, 452] on div "До работ нагрзука превышала максимально допустимую более чем в 10 раз из-за ата…" at bounding box center [207, 518] width 185 height 132
click at [176, 457] on div "До работ нагрзука превышала максимально допустимую более чем в 10 раз из-за ата…" at bounding box center [207, 518] width 185 height 132
click at [300, 455] on div "До работ нагрузка превышала максимально допустимую более чем в 10 раз из-за ата…" at bounding box center [207, 518] width 185 height 132
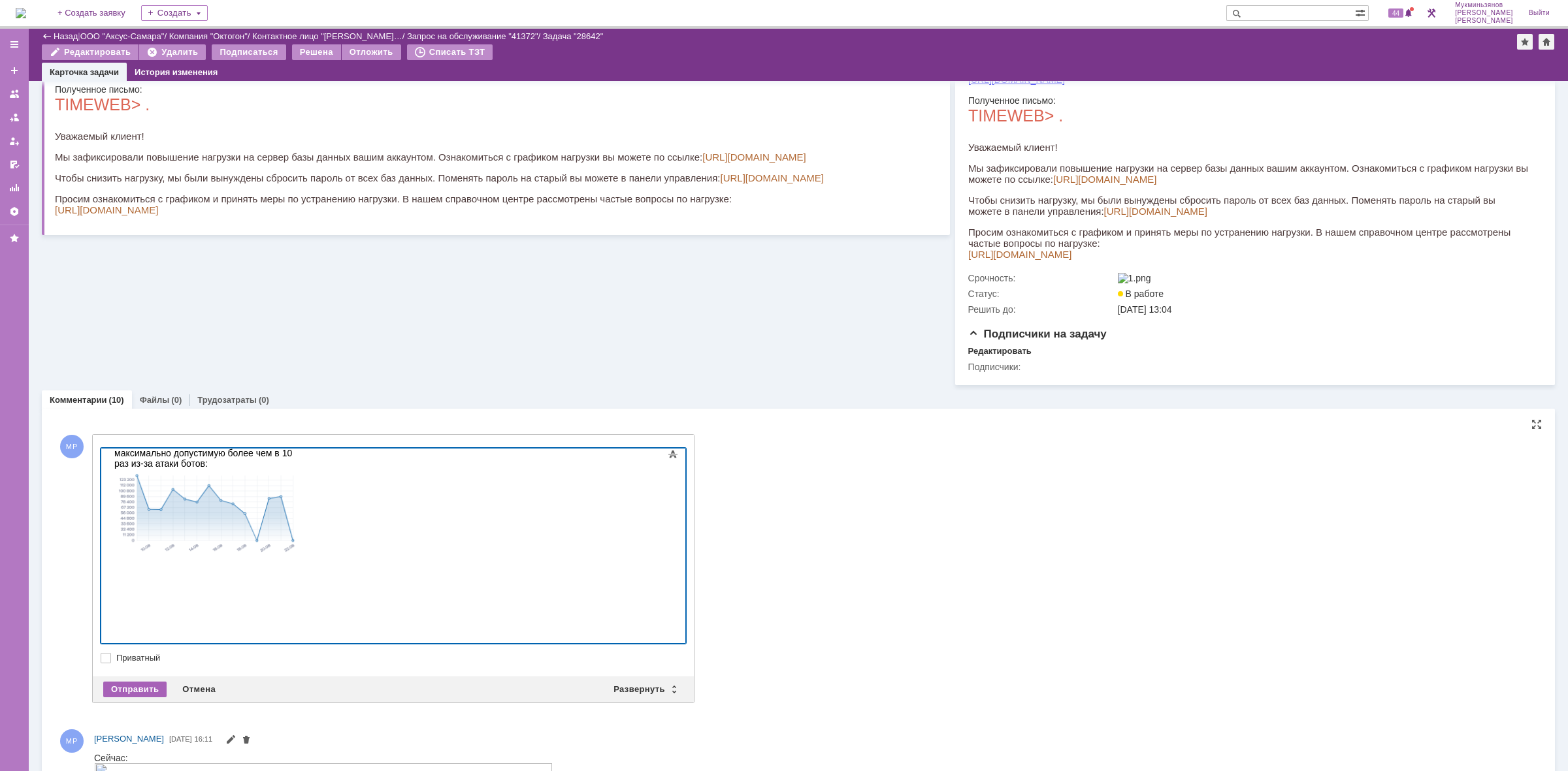
click at [135, 695] on div "Отправить" at bounding box center [135, 689] width 64 height 16
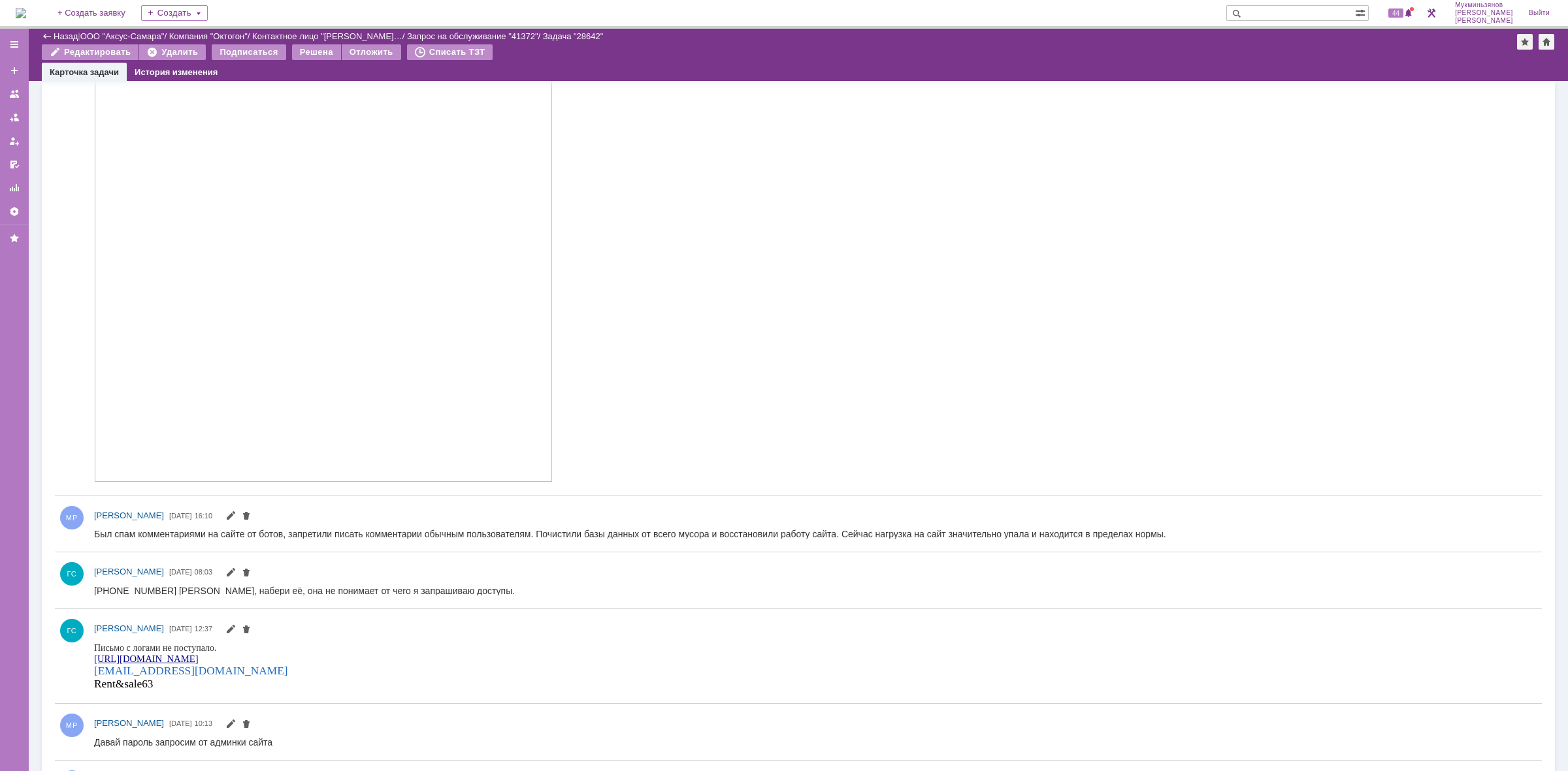
scroll to position [977, 0]
click at [236, 526] on span at bounding box center [230, 523] width 10 height 10
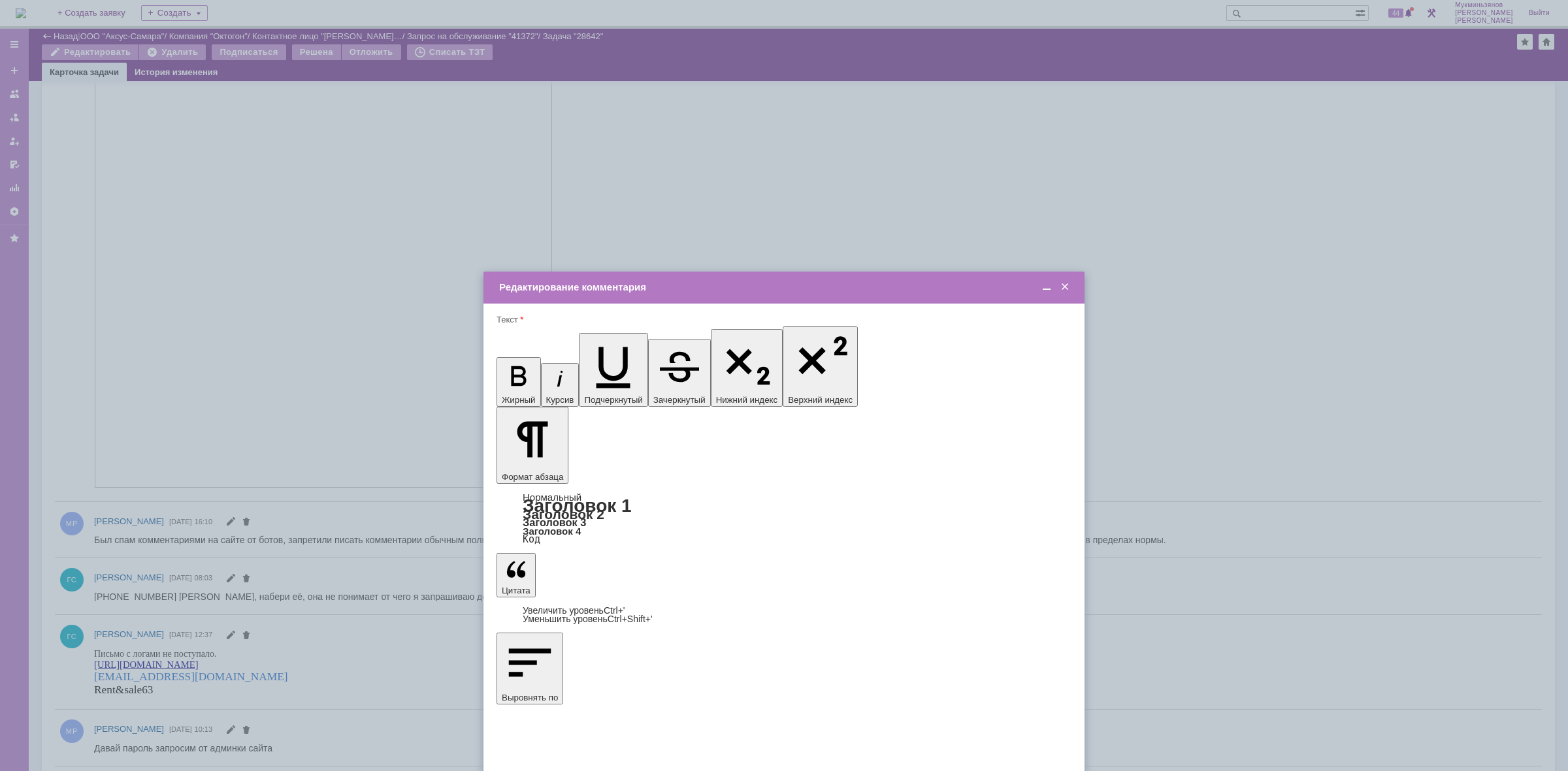
scroll to position [0, 0]
click at [1069, 283] on span at bounding box center [1065, 287] width 13 height 12
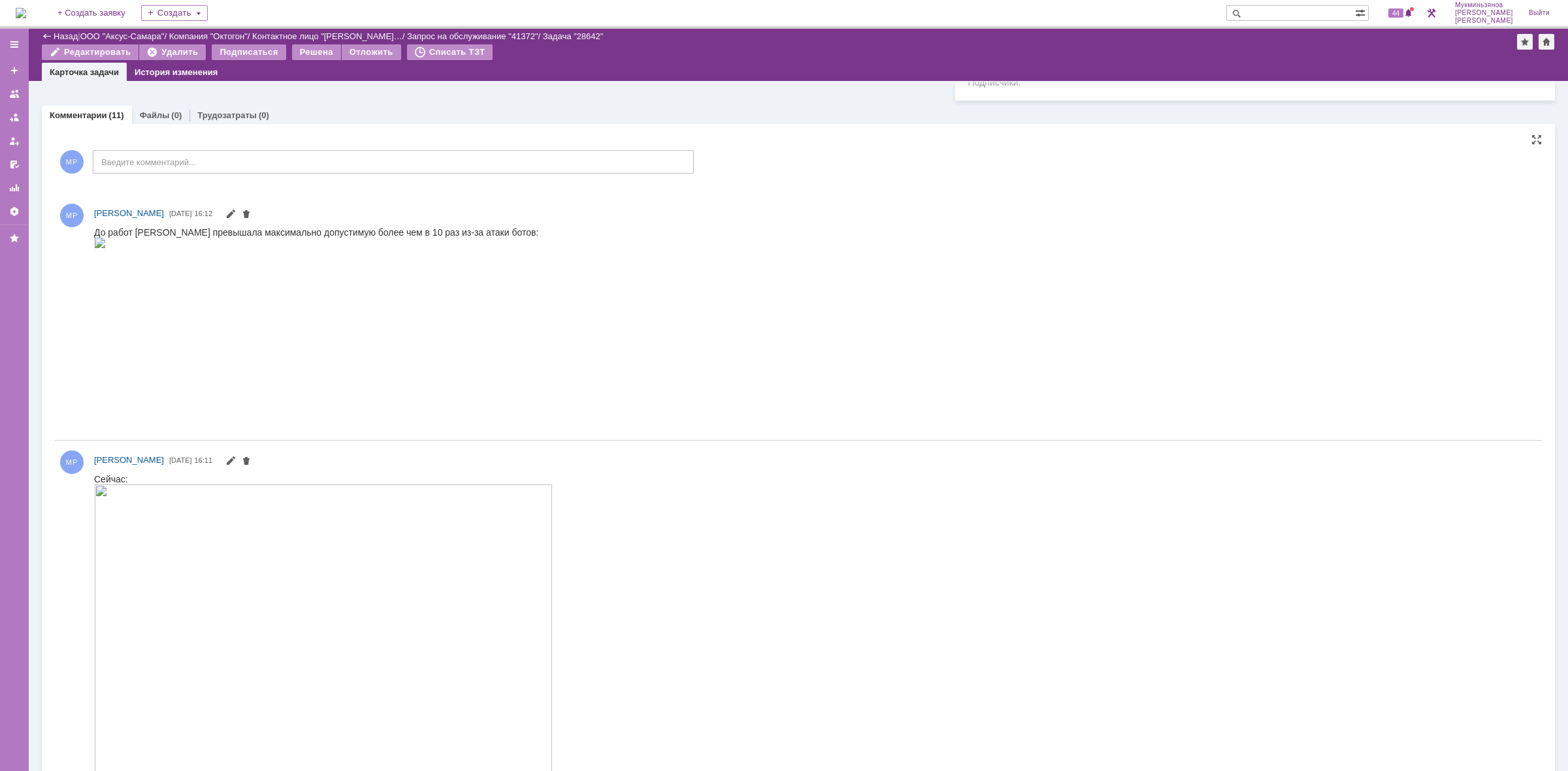
scroll to position [569, 0]
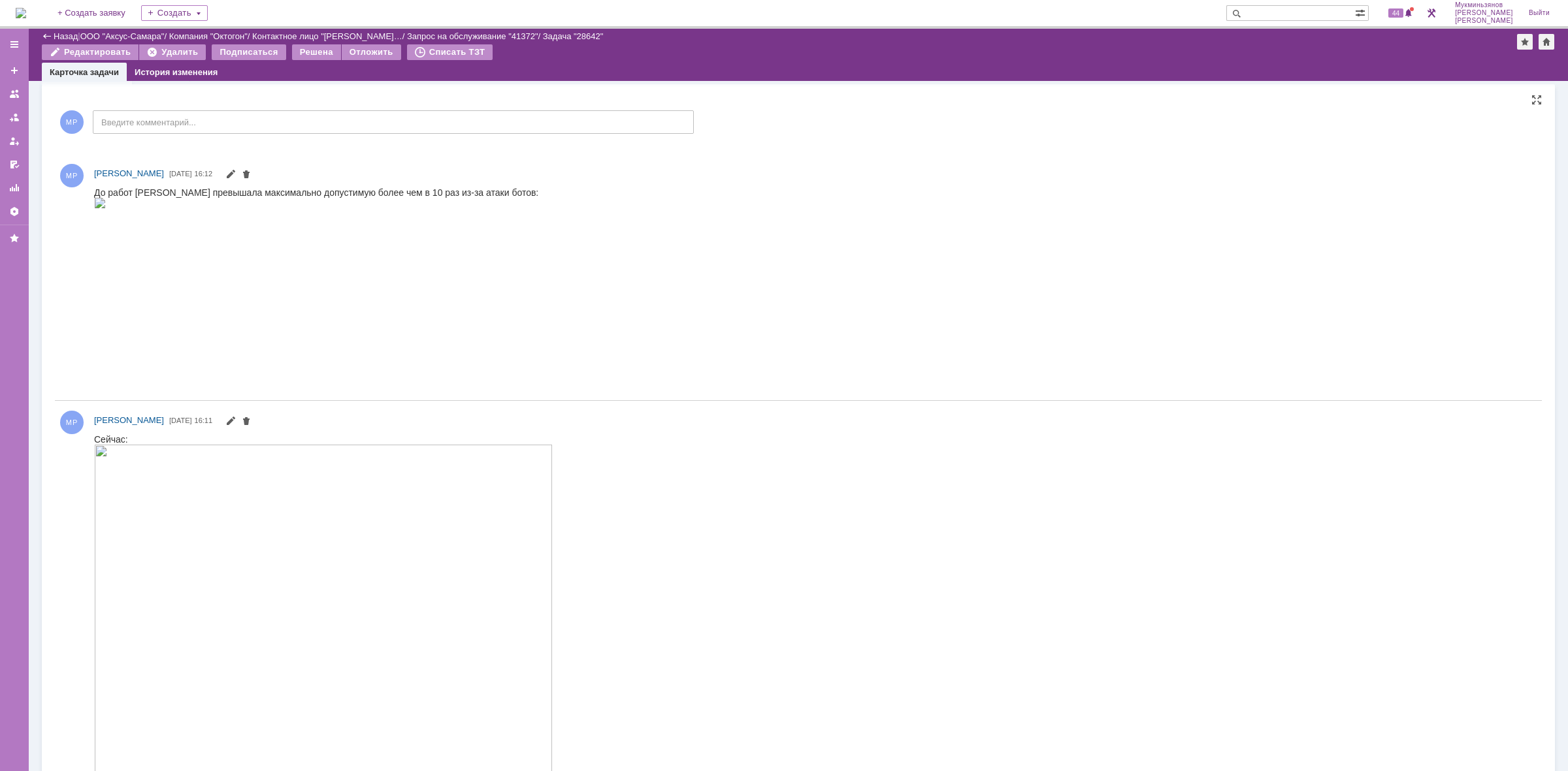
click at [106, 208] on img at bounding box center [100, 202] width 12 height 10
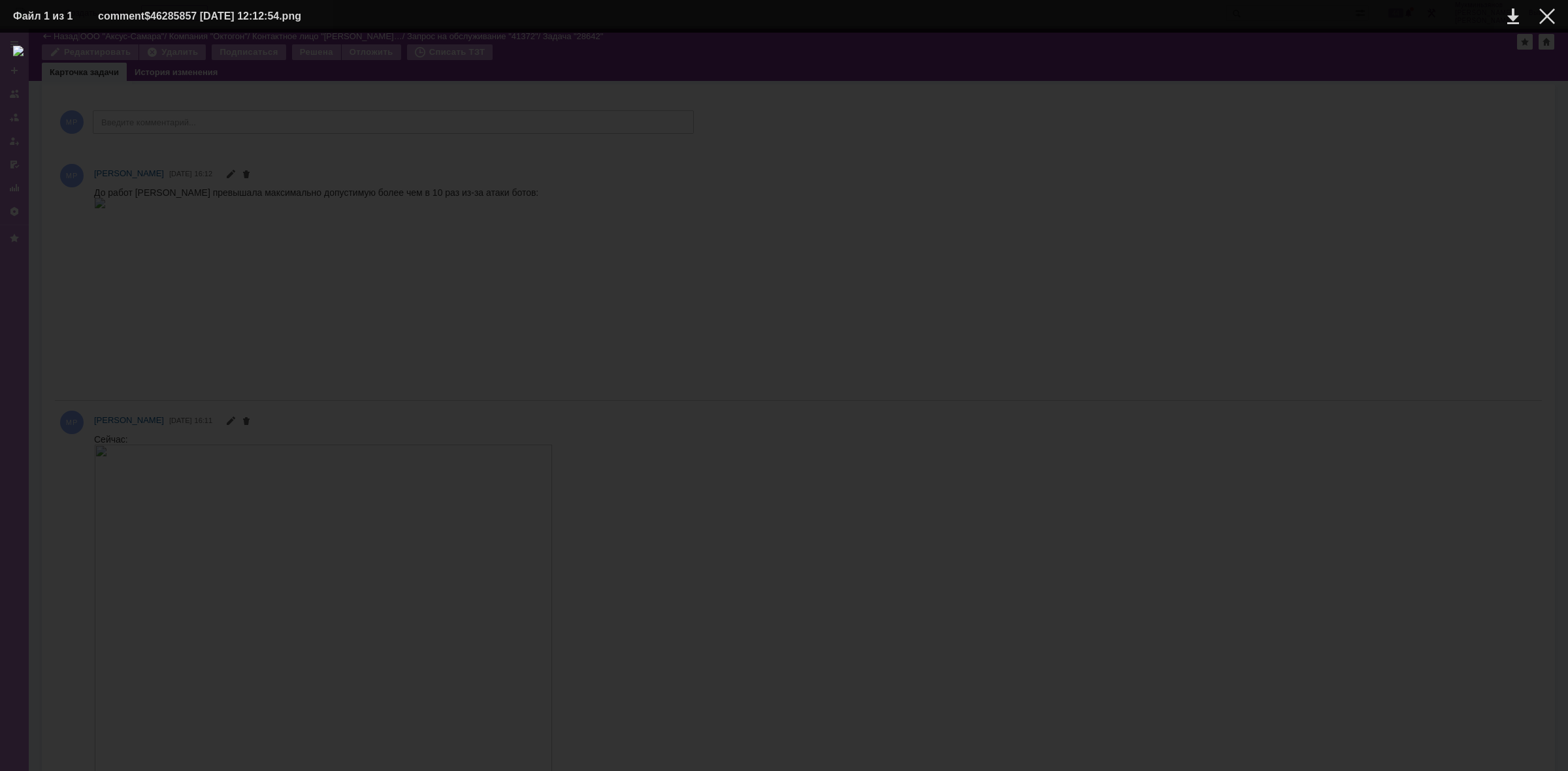
click at [775, 199] on div at bounding box center [784, 402] width 1542 height 712
click at [1548, 8] on div at bounding box center [1547, 16] width 16 height 16
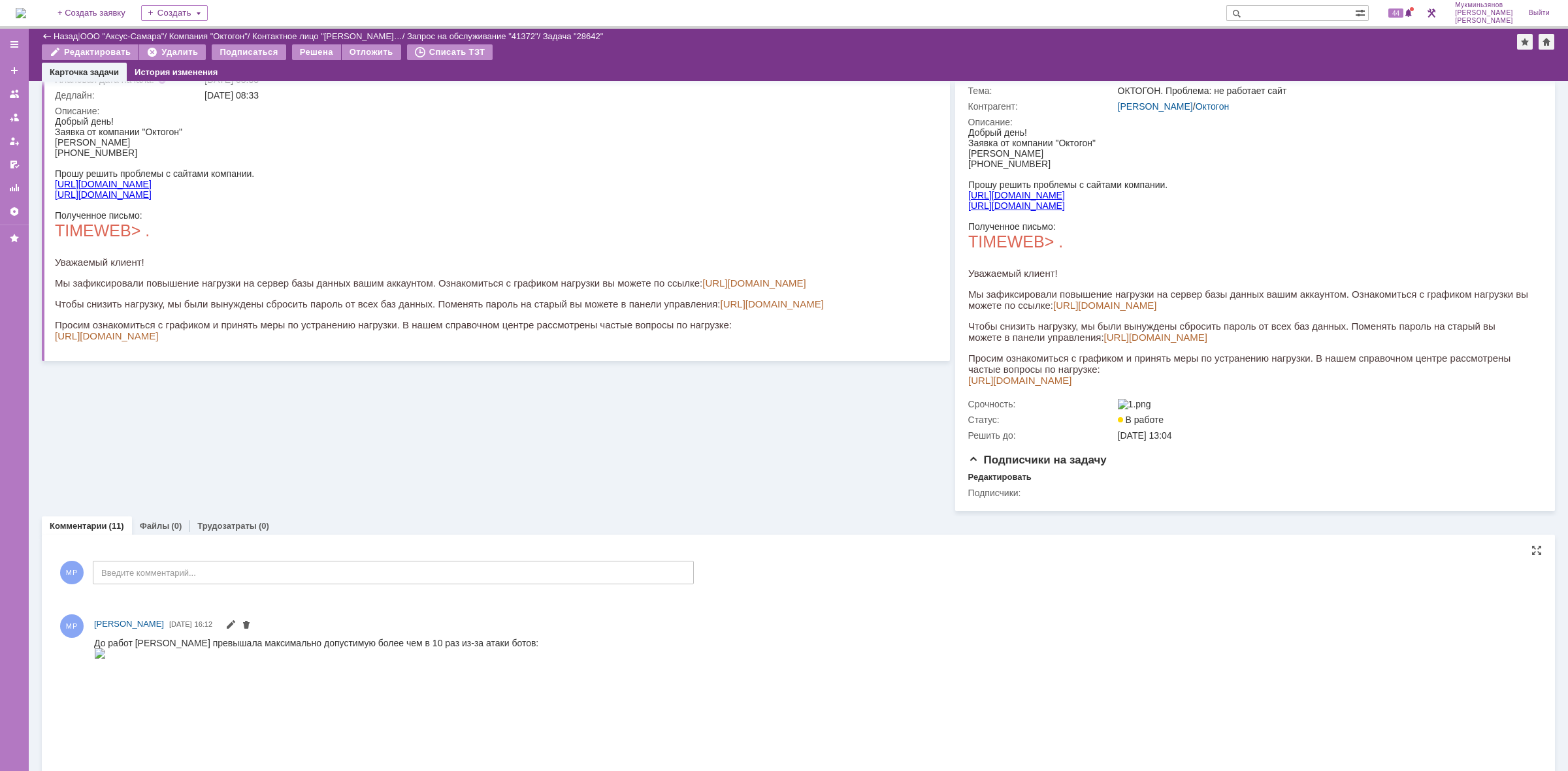
scroll to position [0, 0]
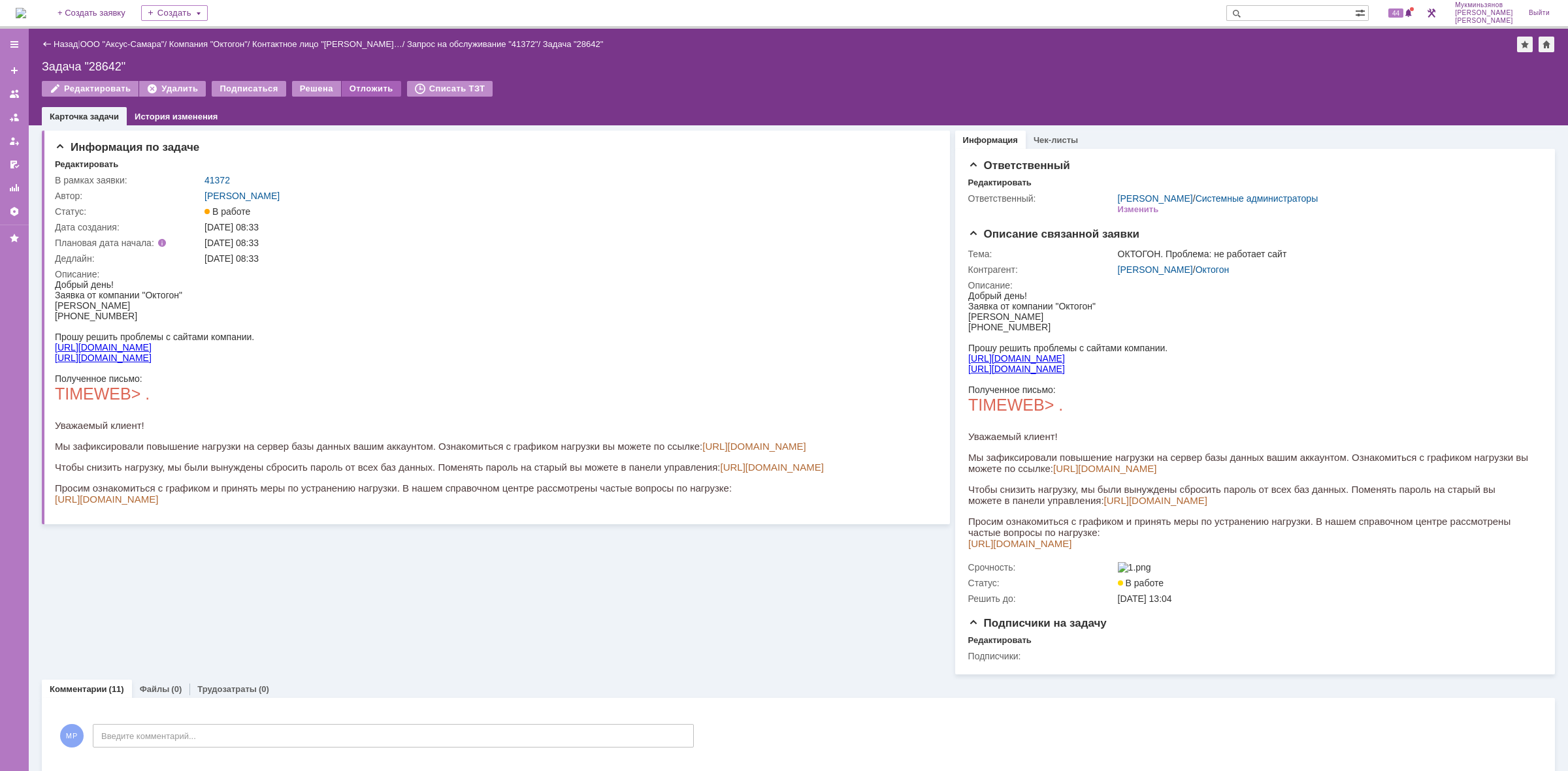
click at [347, 93] on div "Отложить" at bounding box center [371, 88] width 59 height 16
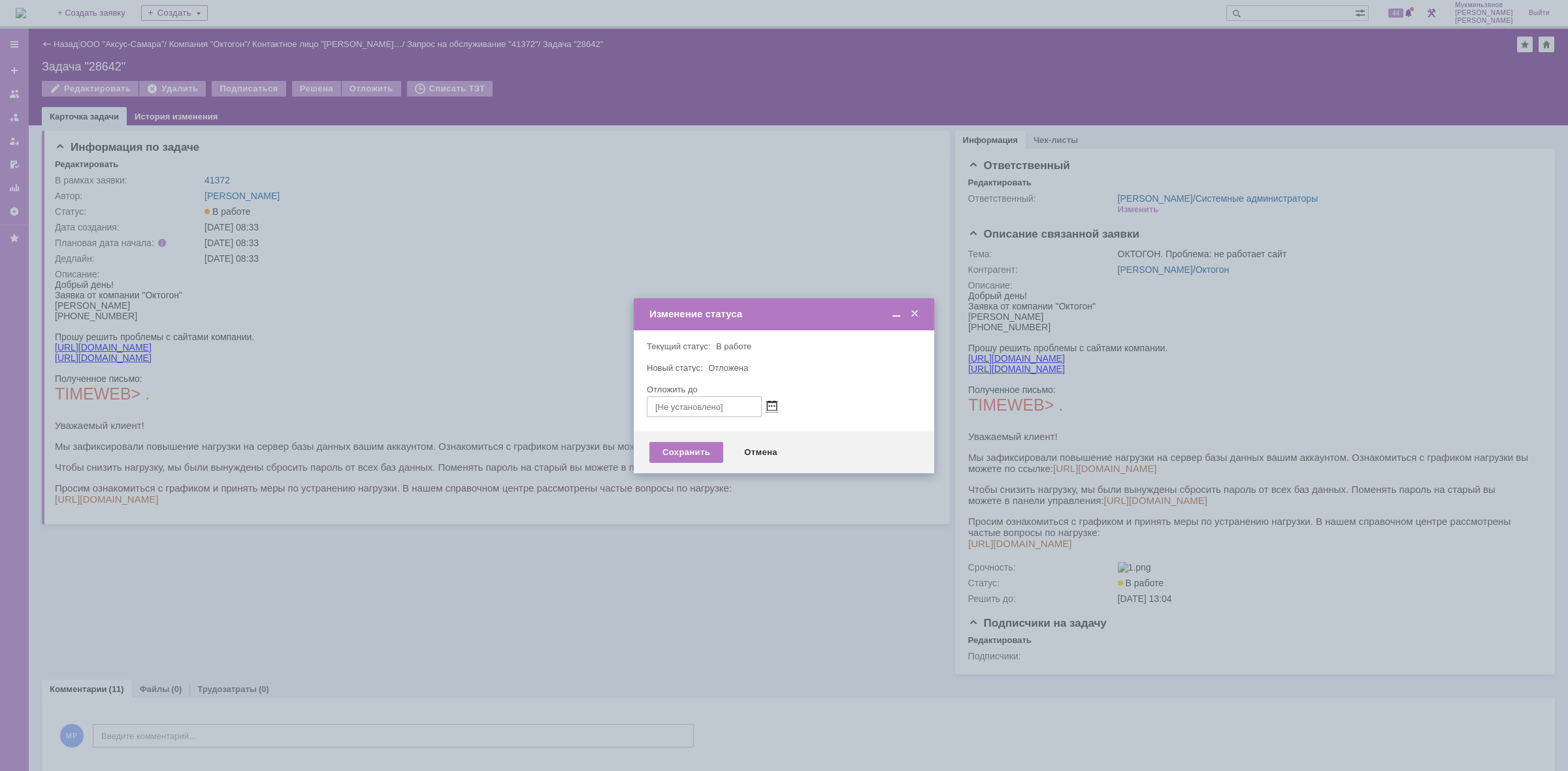
click at [774, 403] on span at bounding box center [772, 407] width 10 height 10
click at [703, 507] on div "27" at bounding box center [704, 509] width 13 height 11
type input "27.08.2025 16:13"
click at [674, 452] on div "Сохранить" at bounding box center [687, 452] width 74 height 21
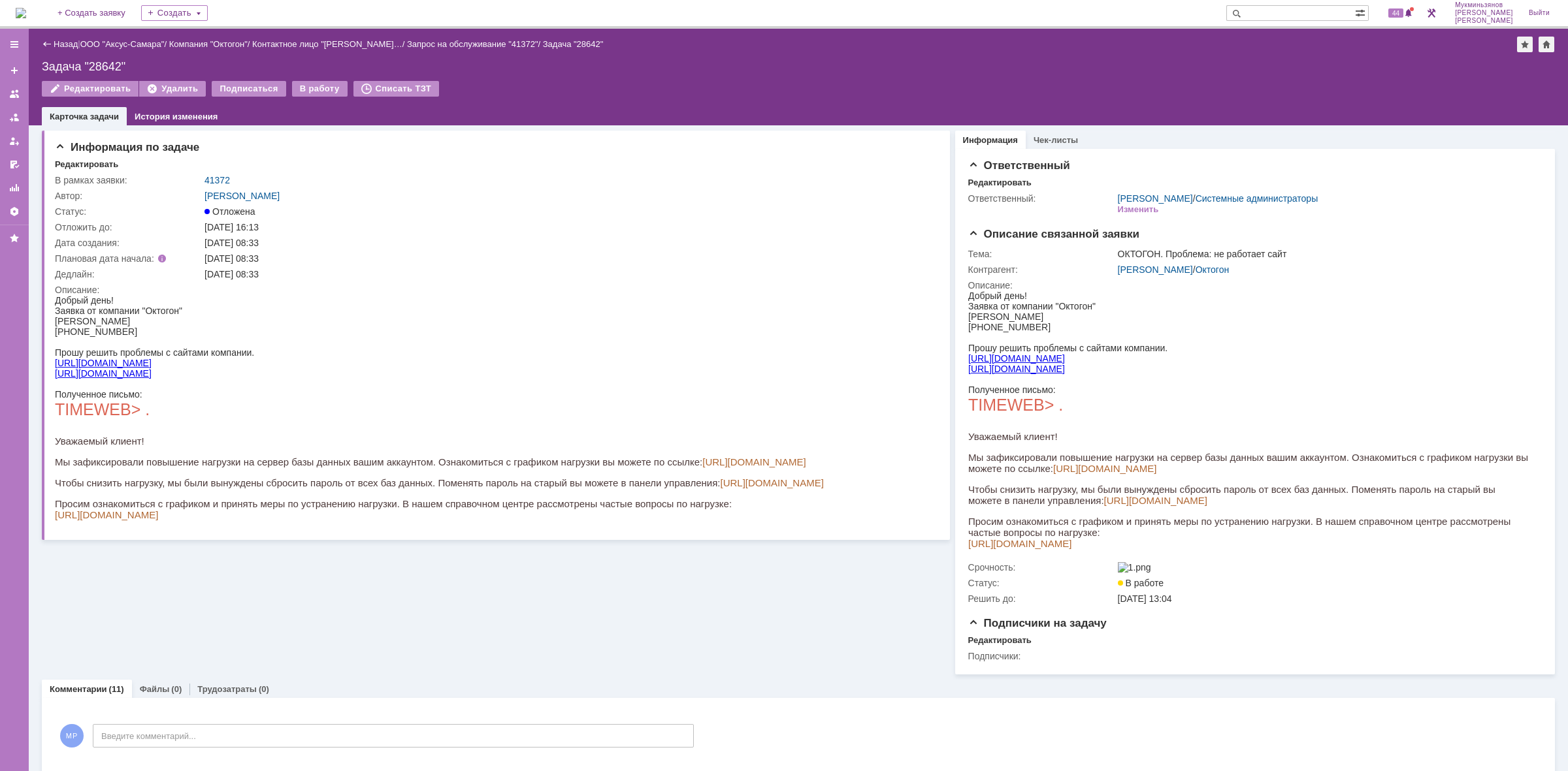
click at [25, 8] on img at bounding box center [21, 12] width 10 height 10
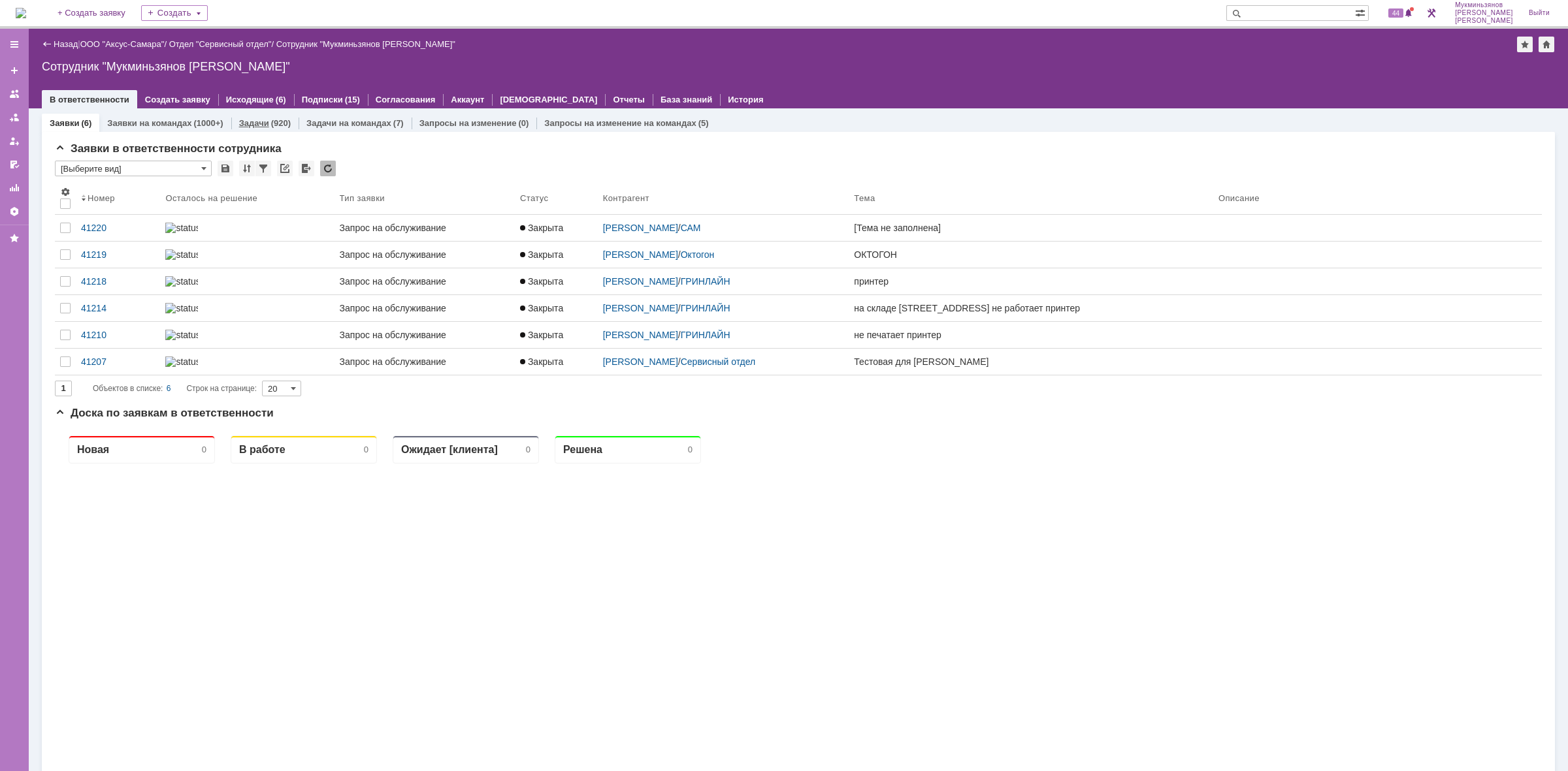
click at [241, 118] on link "Задачи" at bounding box center [254, 123] width 30 height 10
